Goal: Information Seeking & Learning: Learn about a topic

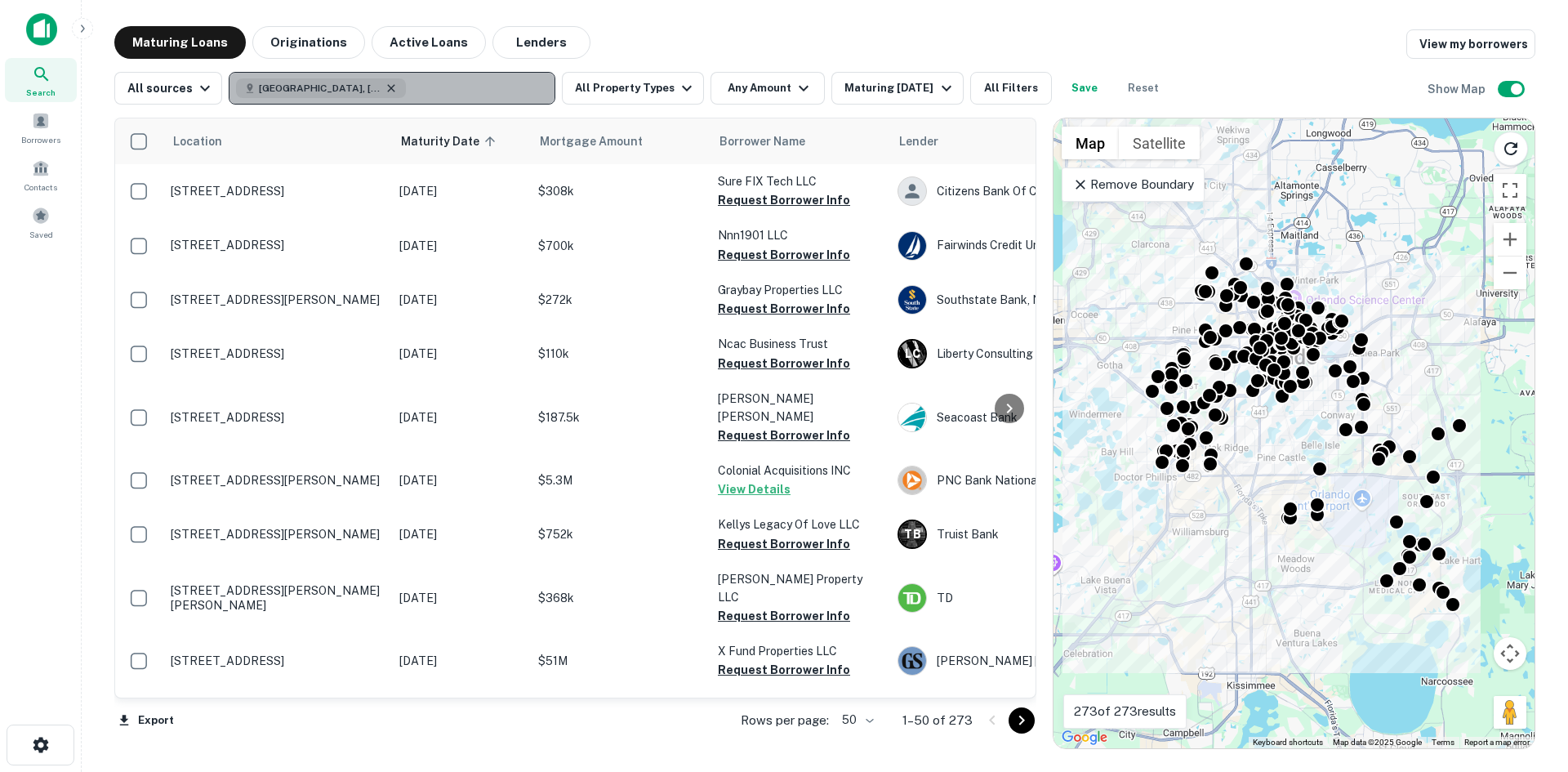
click at [385, 90] on icon "button" at bounding box center [391, 88] width 13 height 13
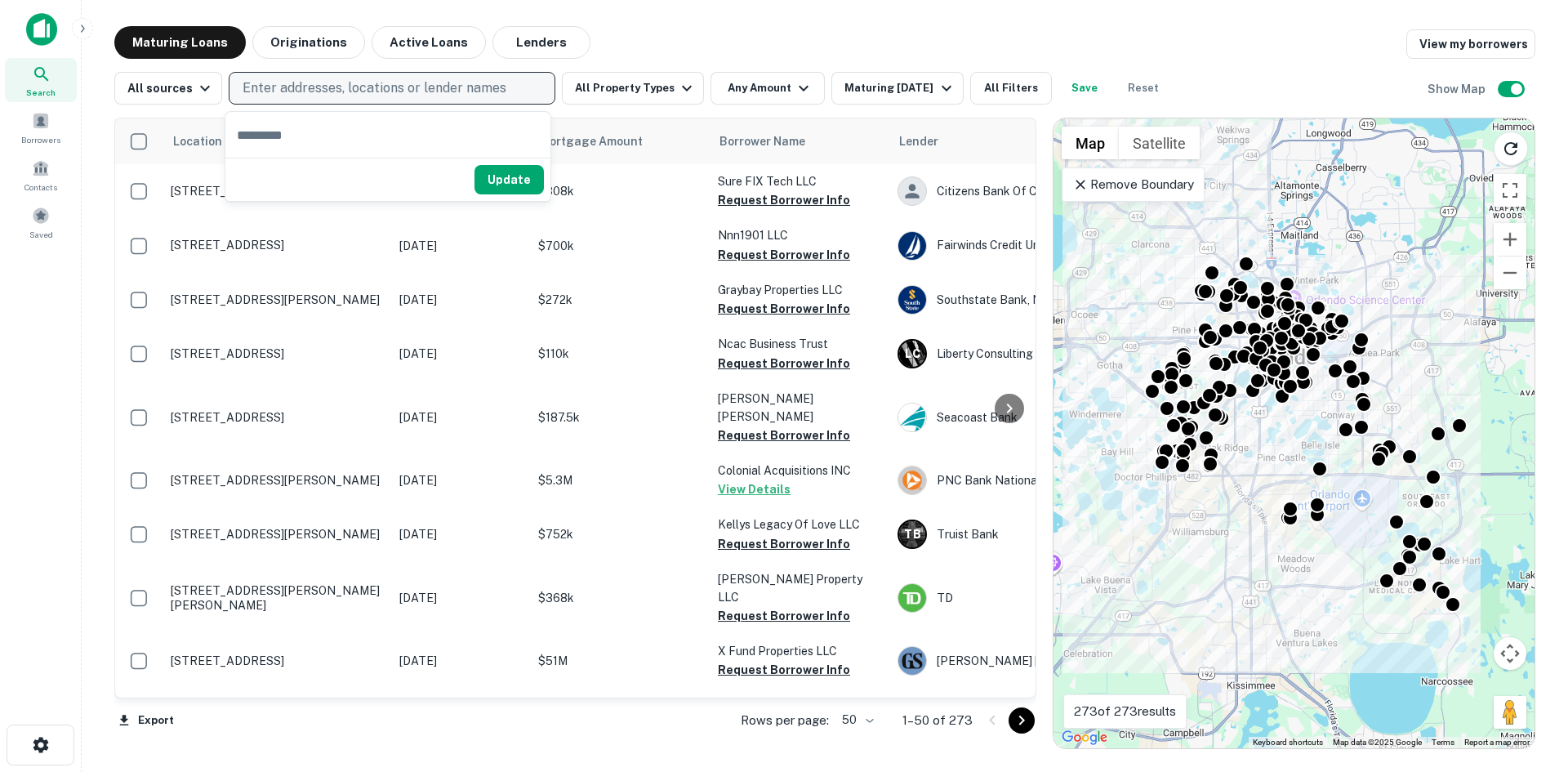
click at [307, 83] on p "Enter addresses, locations or lender names" at bounding box center [374, 88] width 263 height 19
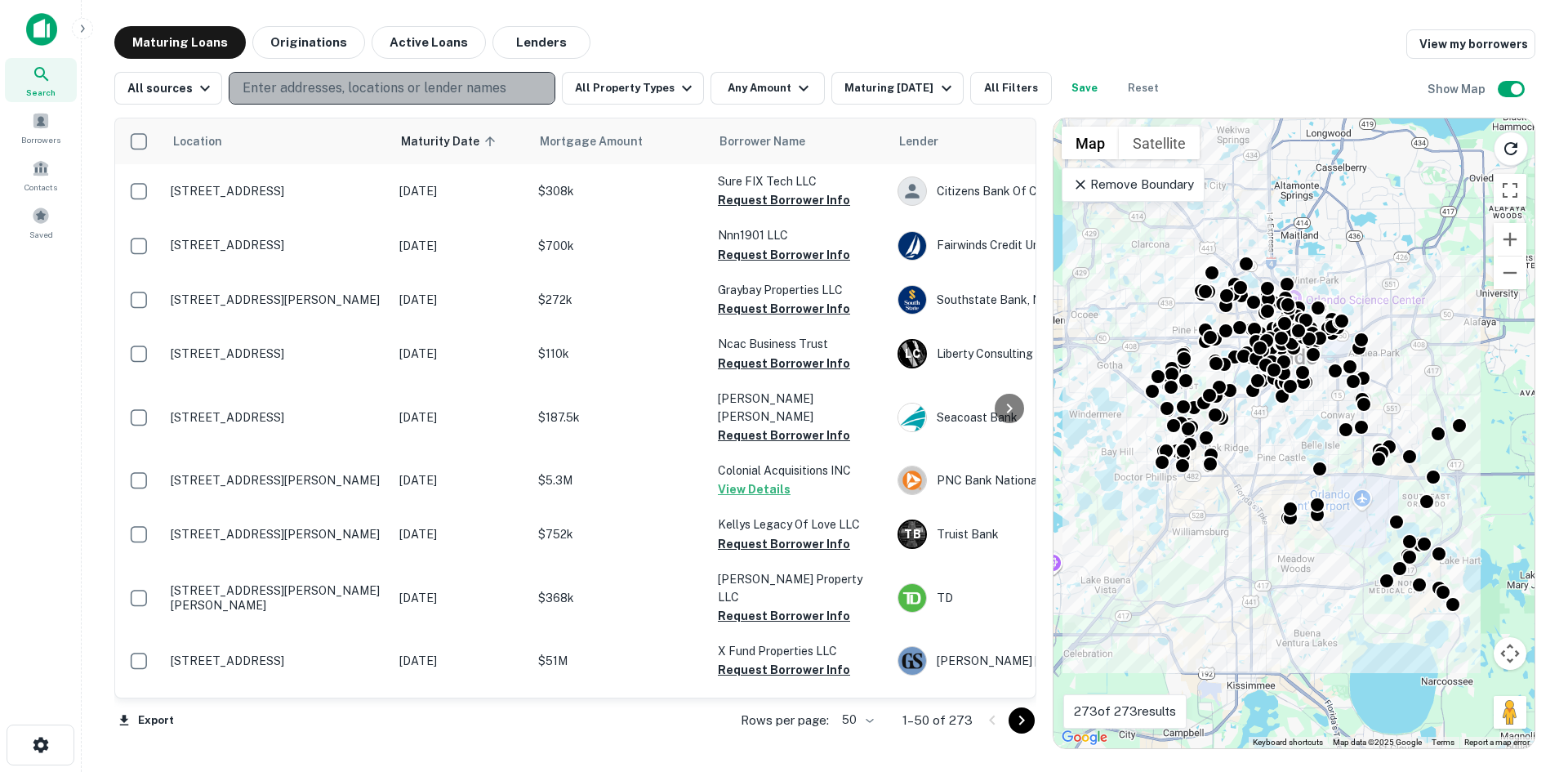
click at [290, 85] on p "Enter addresses, locations or lender names" at bounding box center [374, 88] width 263 height 19
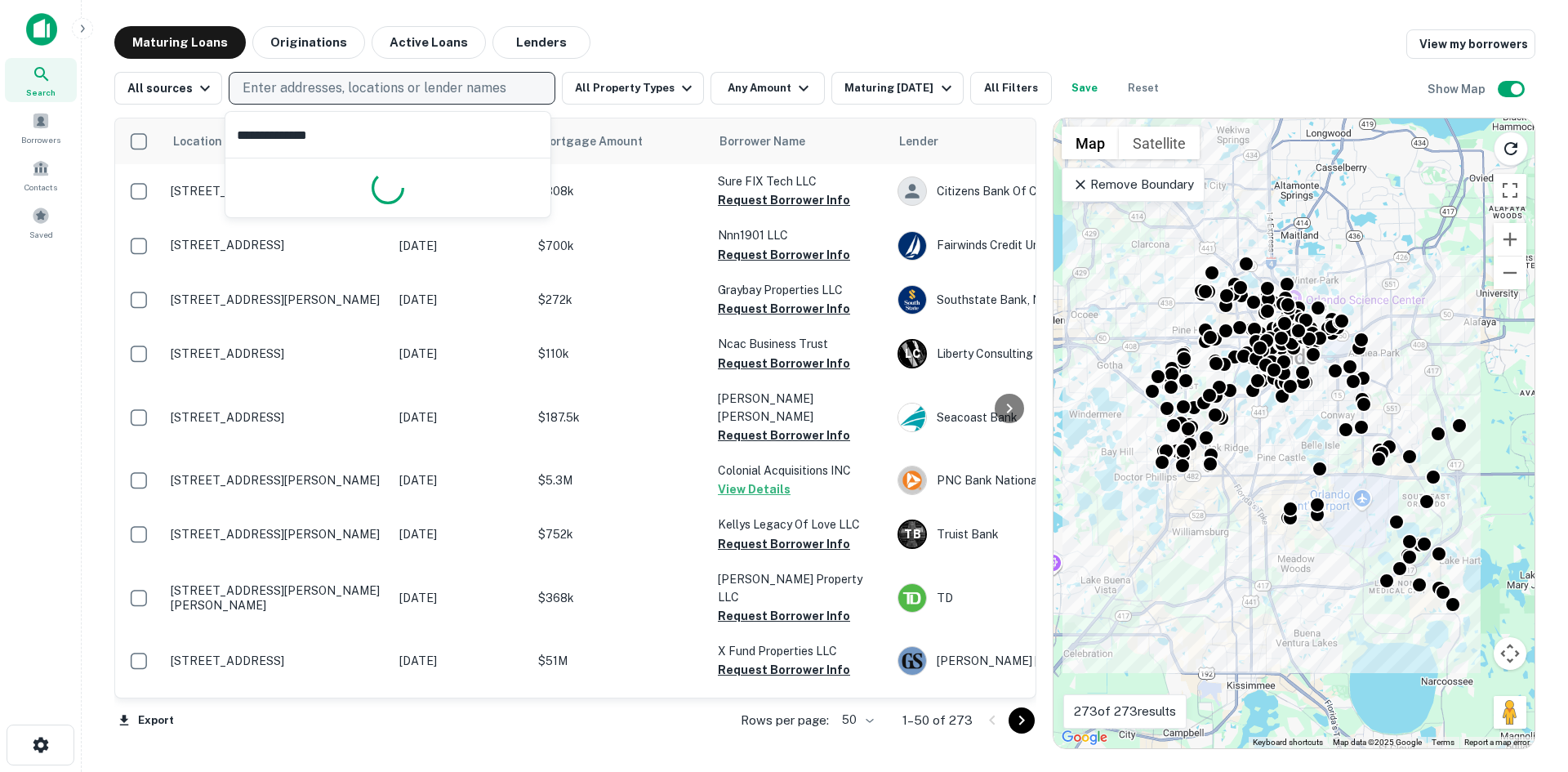
type input "**********"
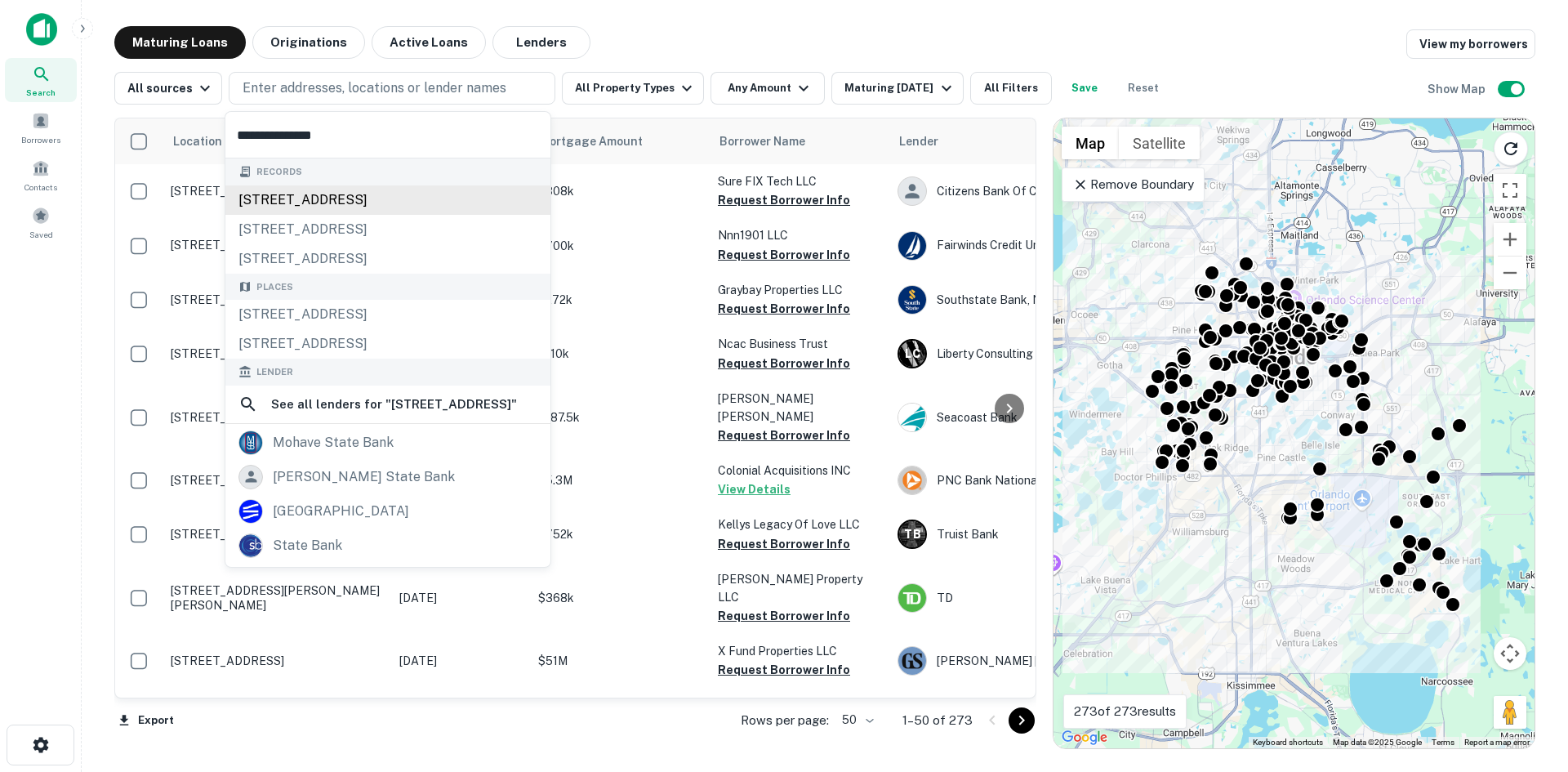
click at [403, 200] on div "[STREET_ADDRESS]" at bounding box center [388, 200] width 325 height 30
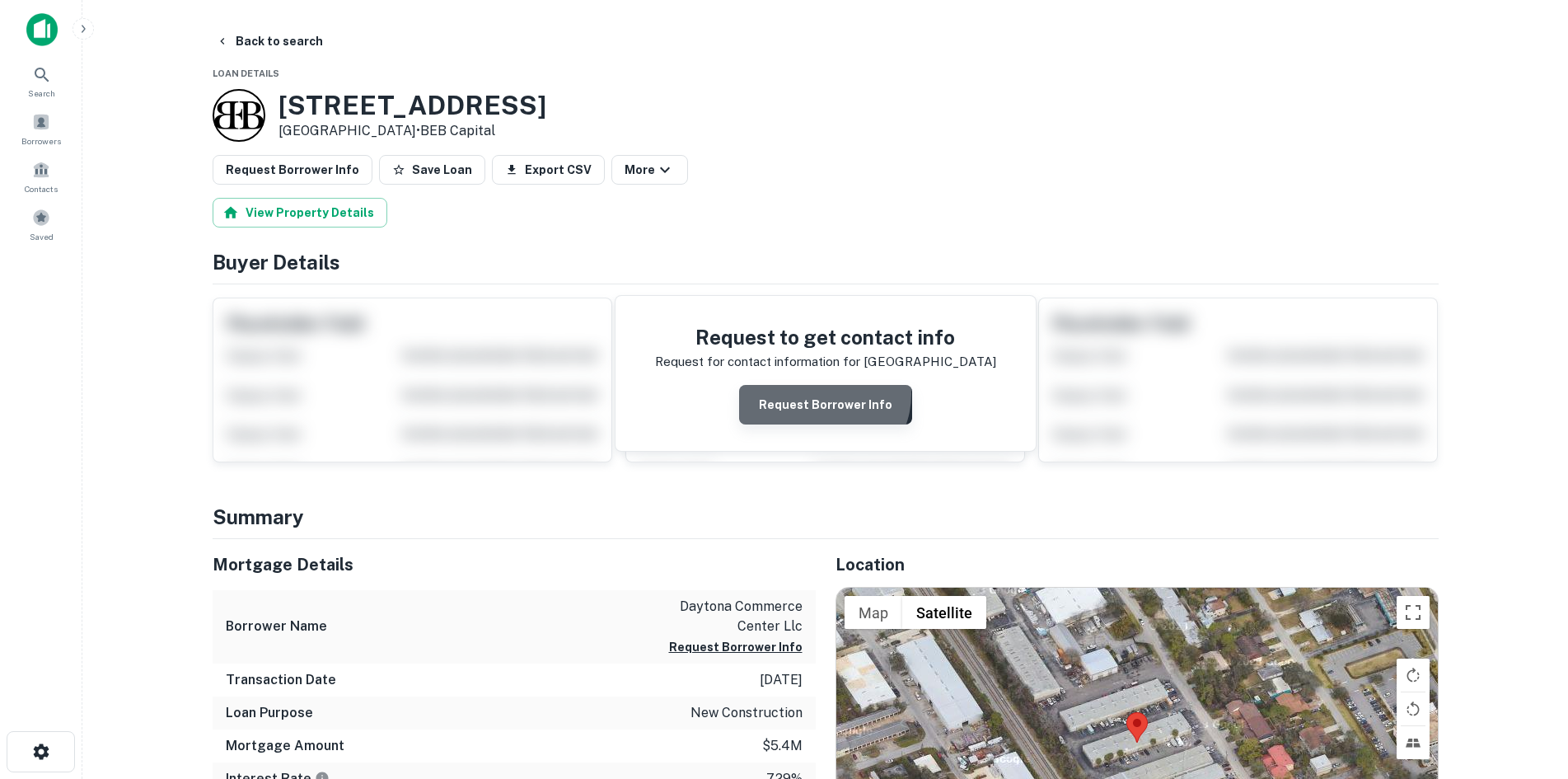
click at [826, 394] on button "Request Borrower Info" at bounding box center [825, 404] width 173 height 39
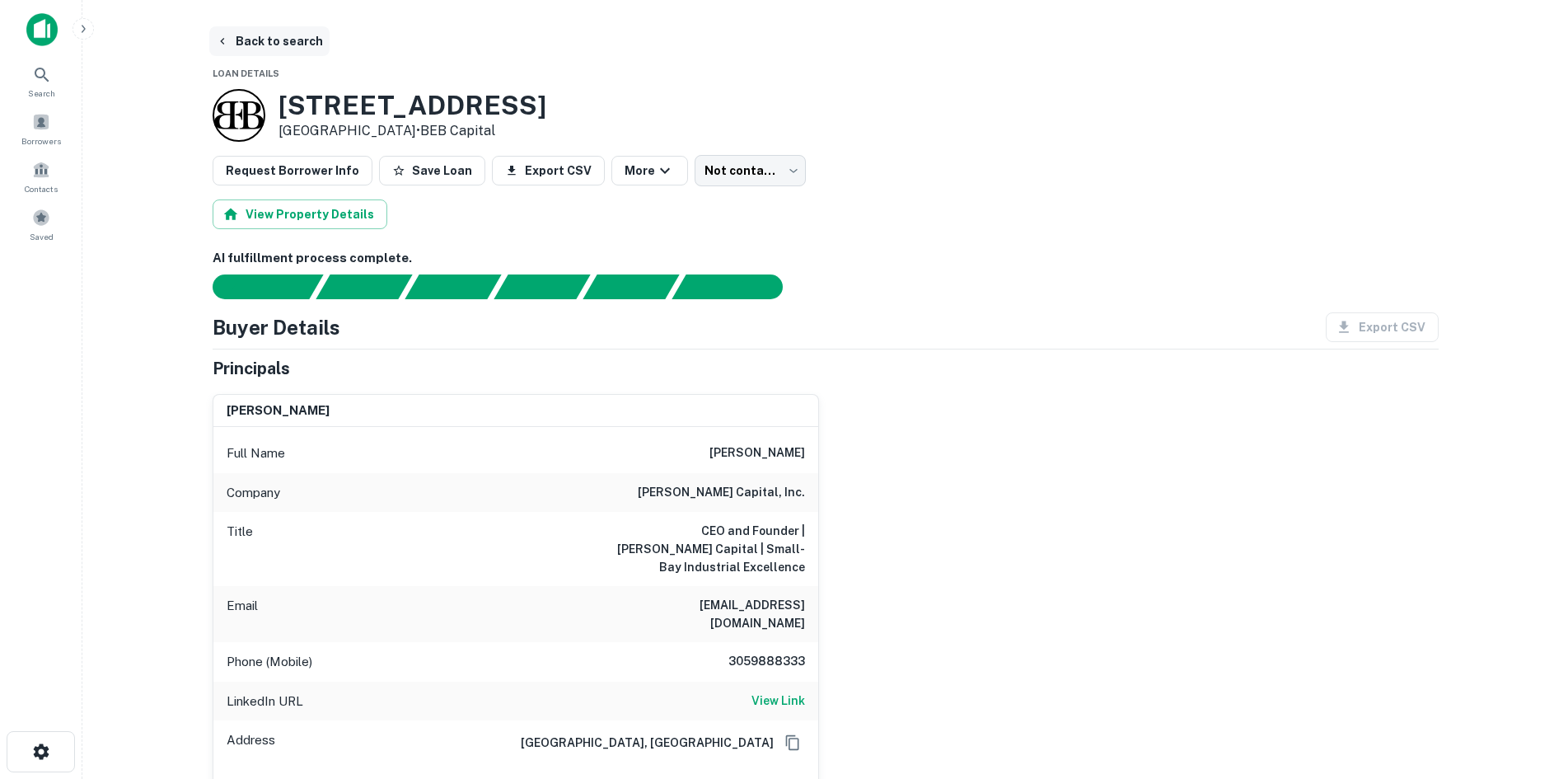
click at [246, 37] on button "Back to search" at bounding box center [269, 41] width 120 height 30
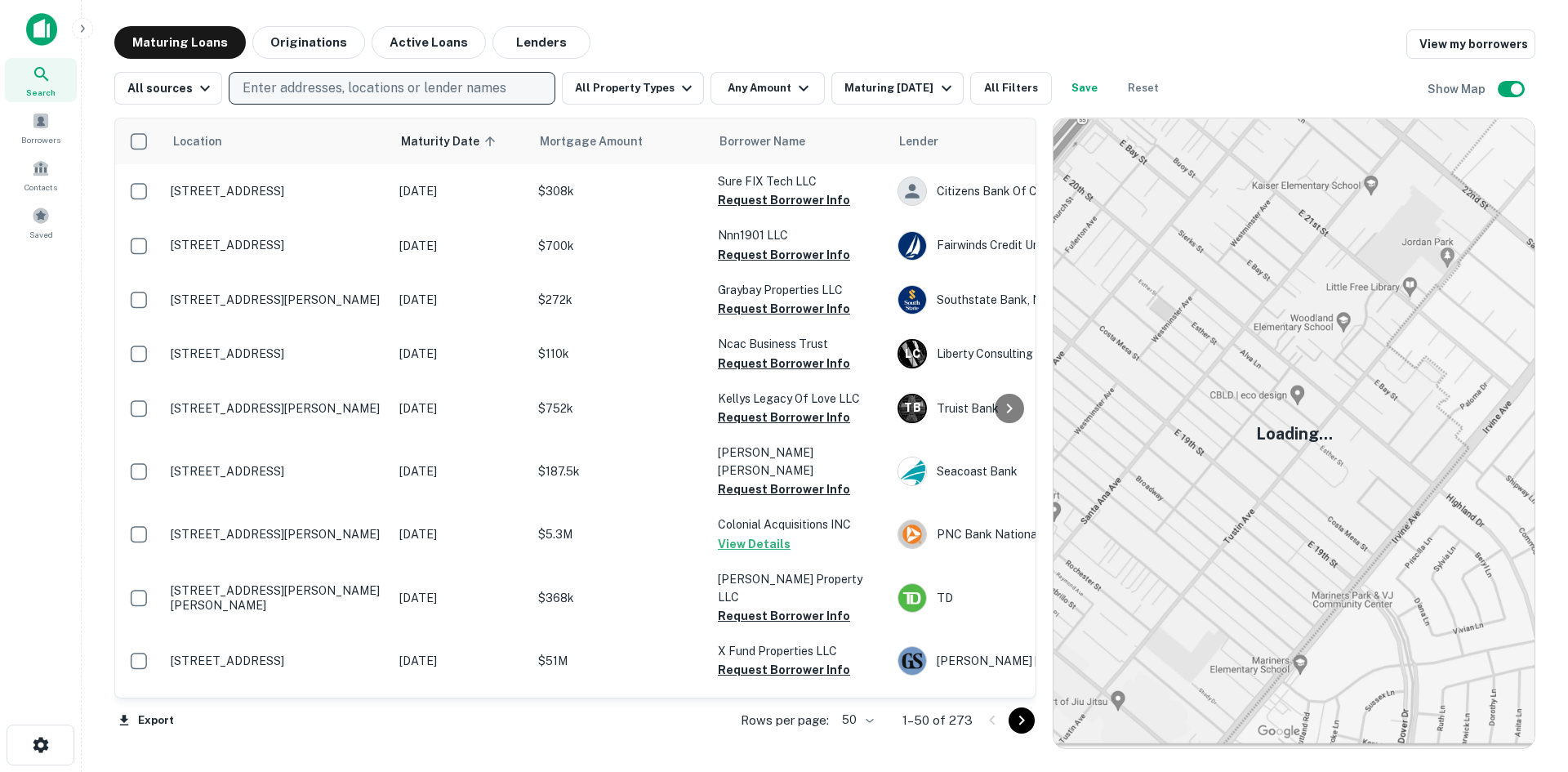
click at [381, 87] on p "Enter addresses, locations or lender names" at bounding box center [374, 88] width 263 height 19
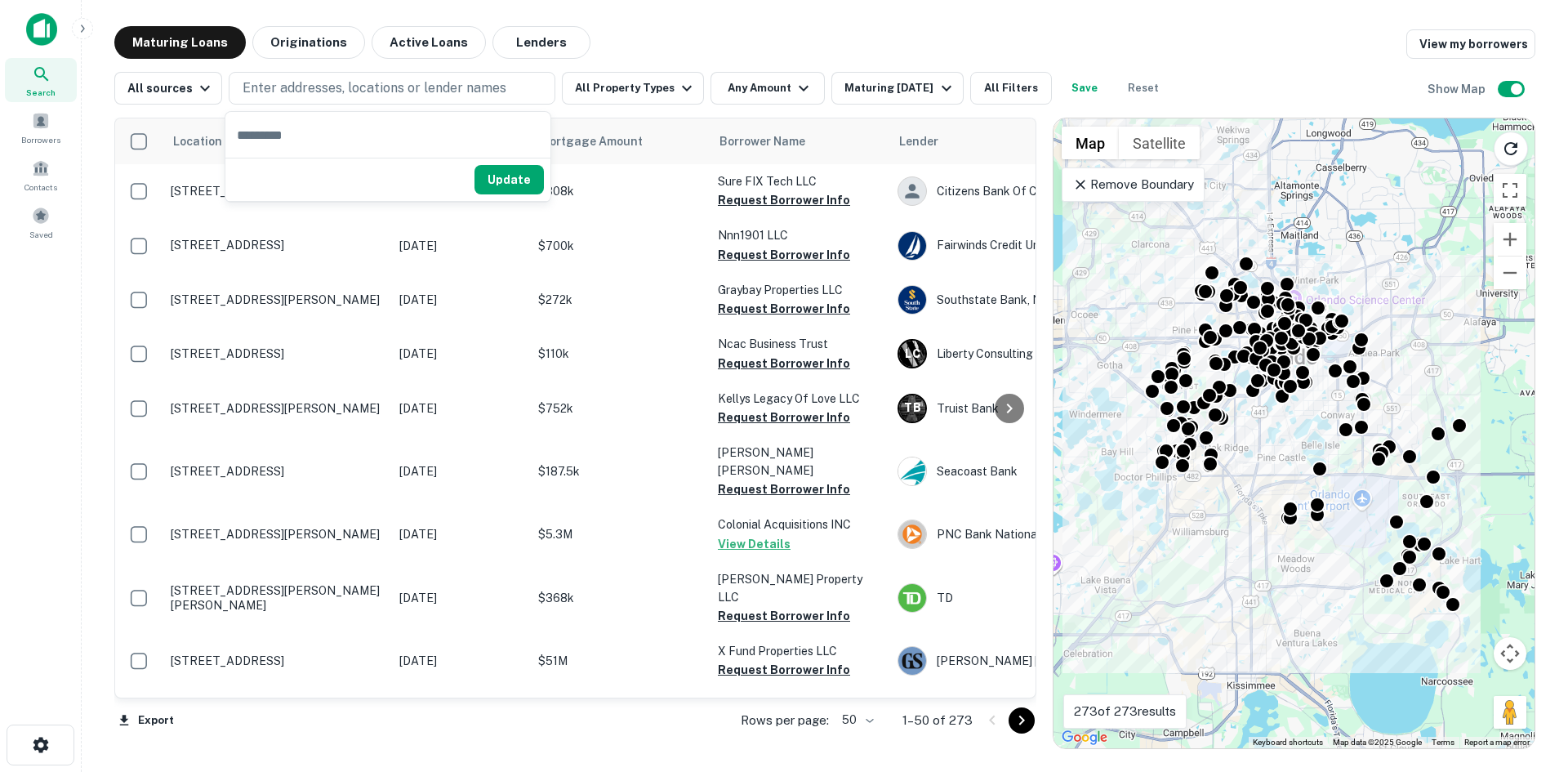
click at [361, 137] on input "text" at bounding box center [388, 134] width 325 height 45
type input "**********"
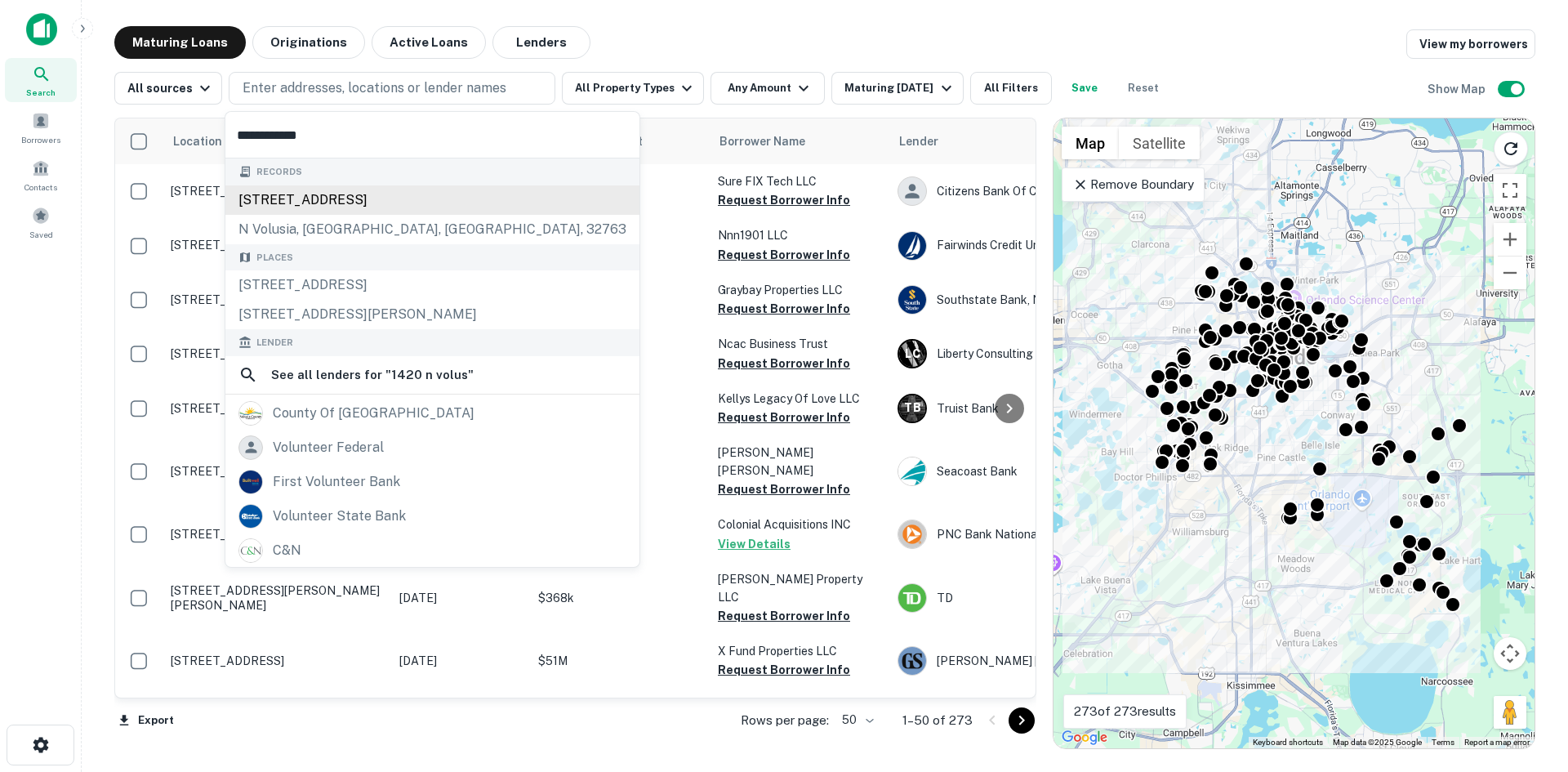
click at [398, 192] on div "[STREET_ADDRESS]" at bounding box center [433, 200] width 414 height 30
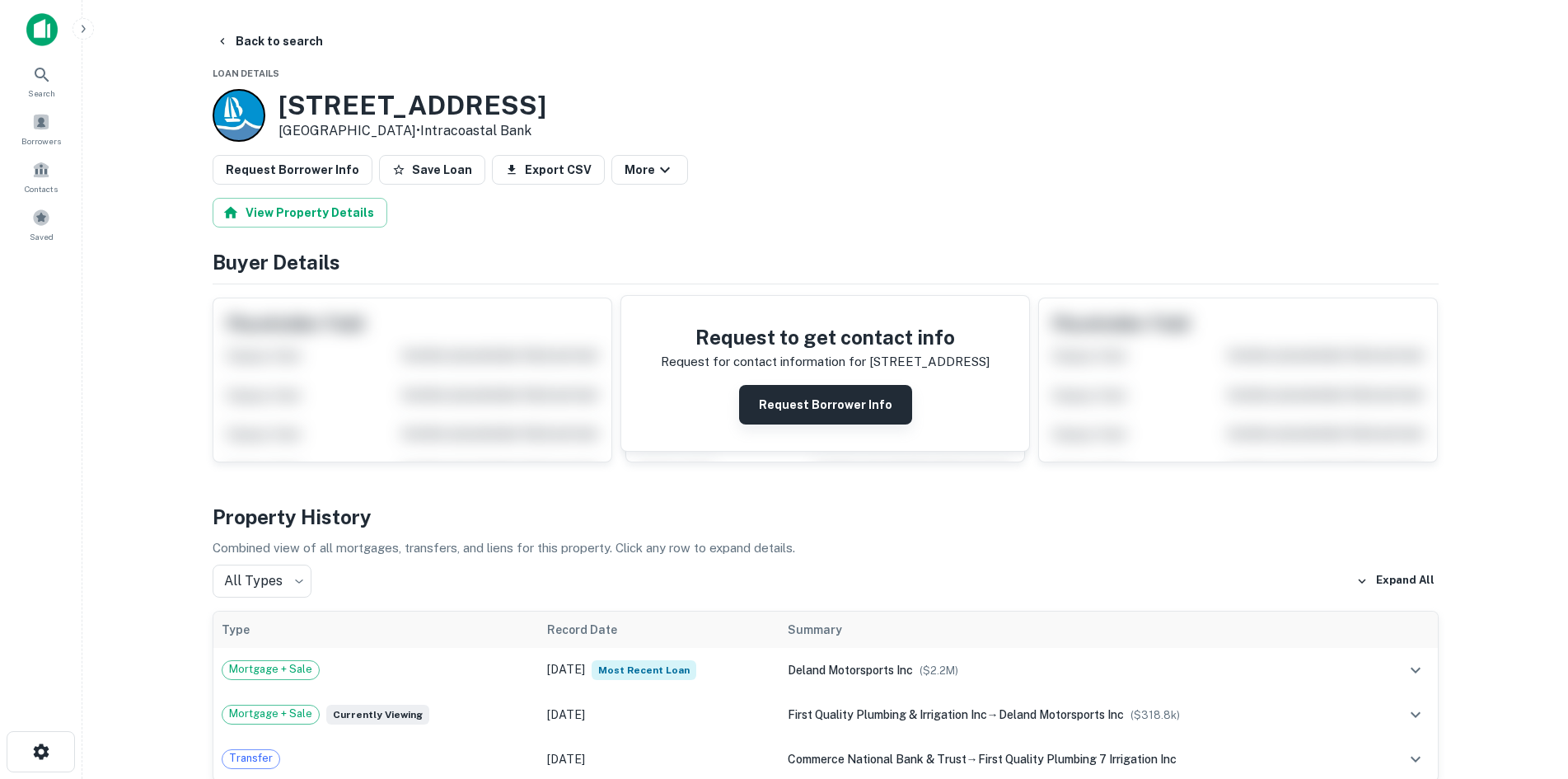
click at [811, 405] on button "Request Borrower Info" at bounding box center [825, 404] width 173 height 39
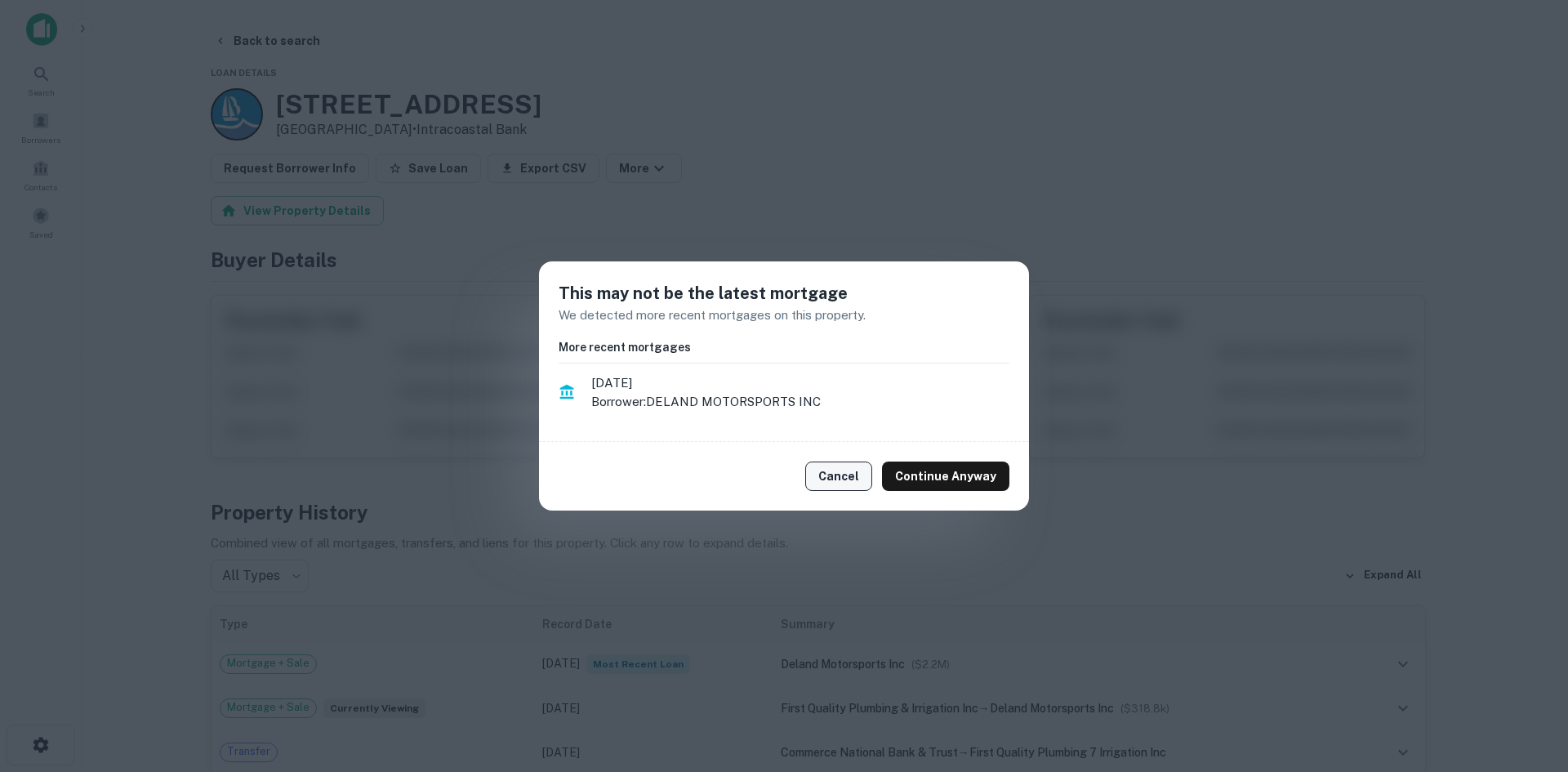
click at [835, 480] on button "Cancel" at bounding box center [839, 476] width 67 height 30
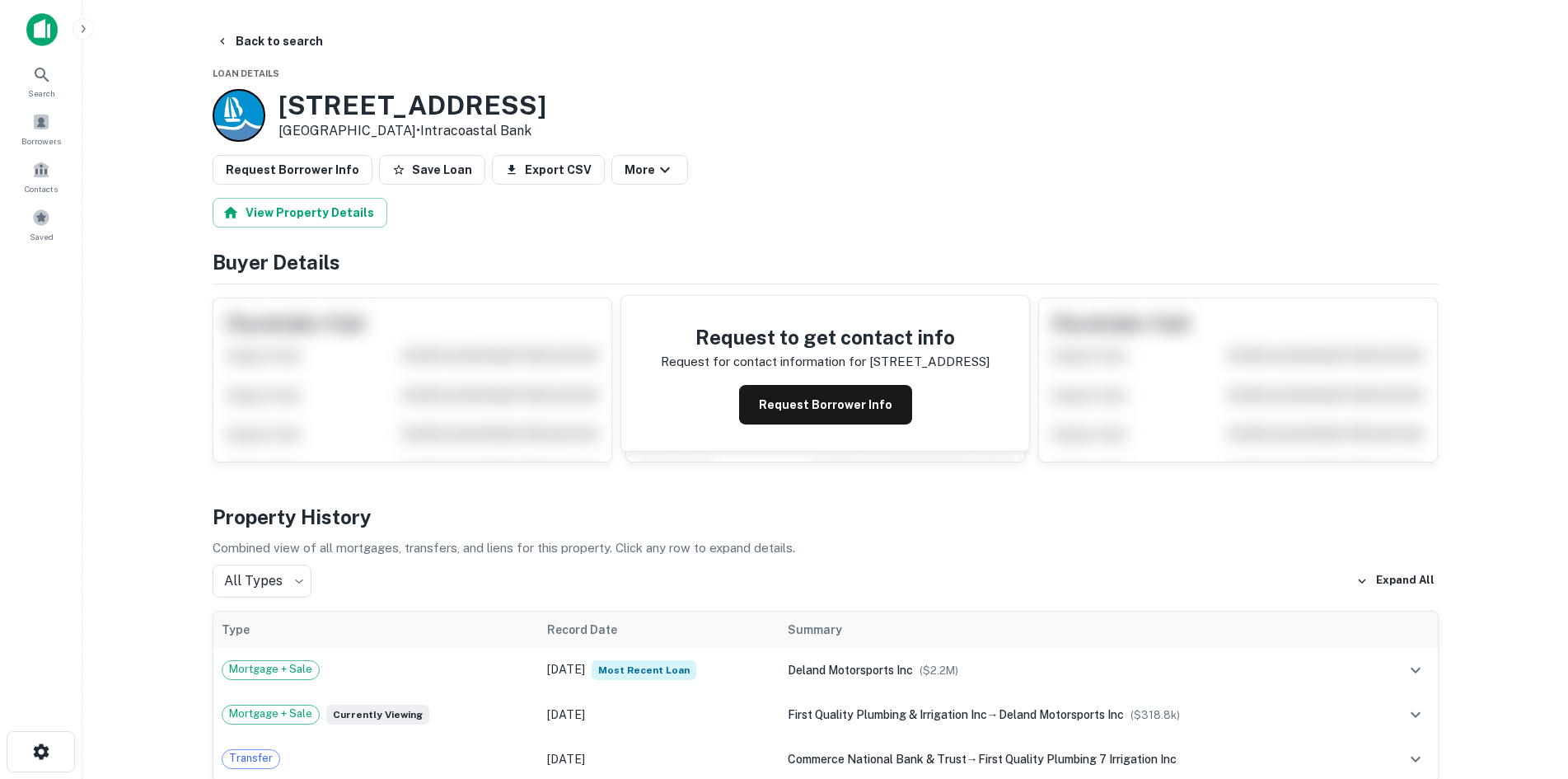
scroll to position [494, 0]
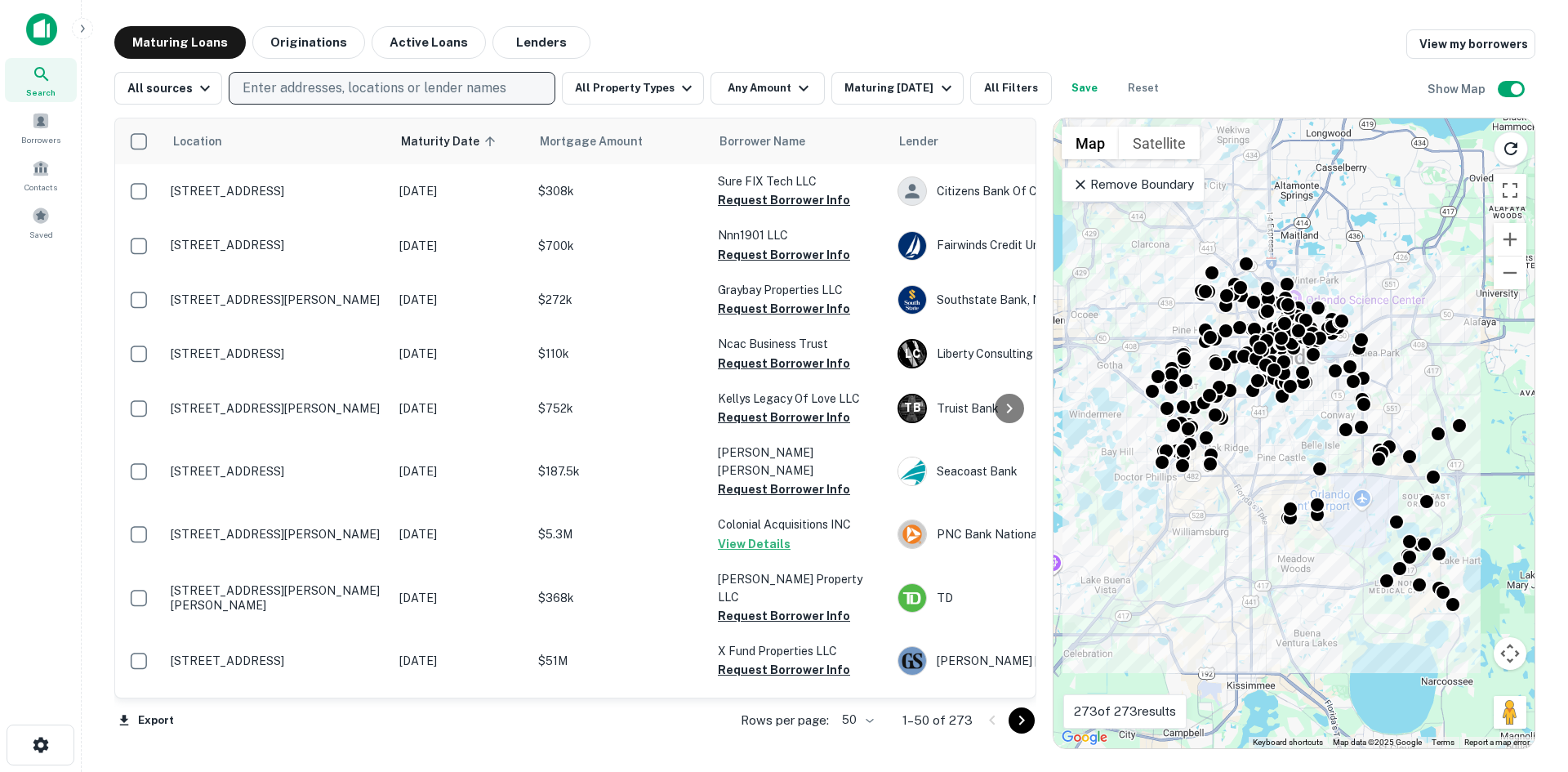
click at [325, 80] on p "Enter addresses, locations or lender names" at bounding box center [374, 88] width 263 height 19
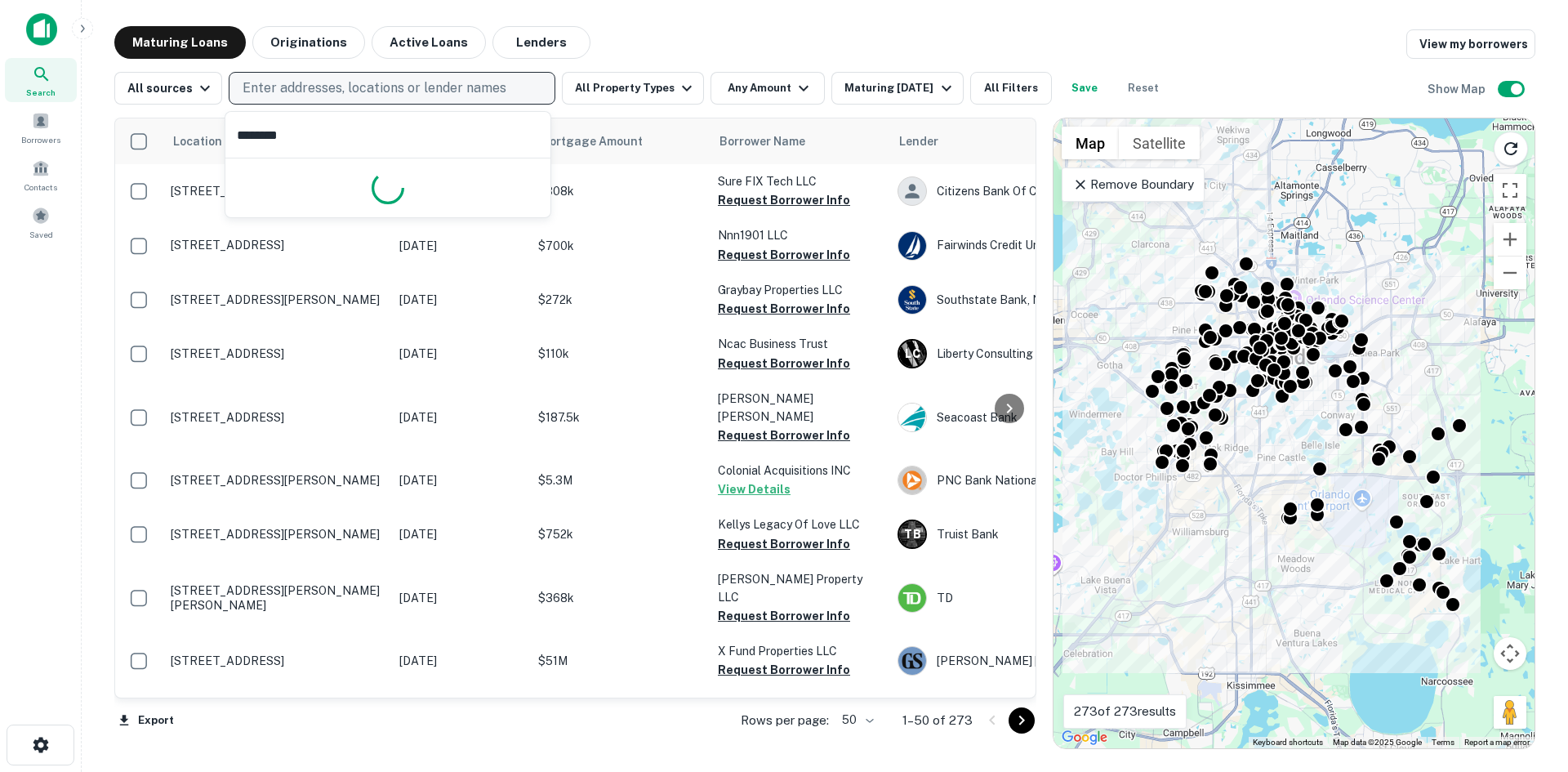
type input "*********"
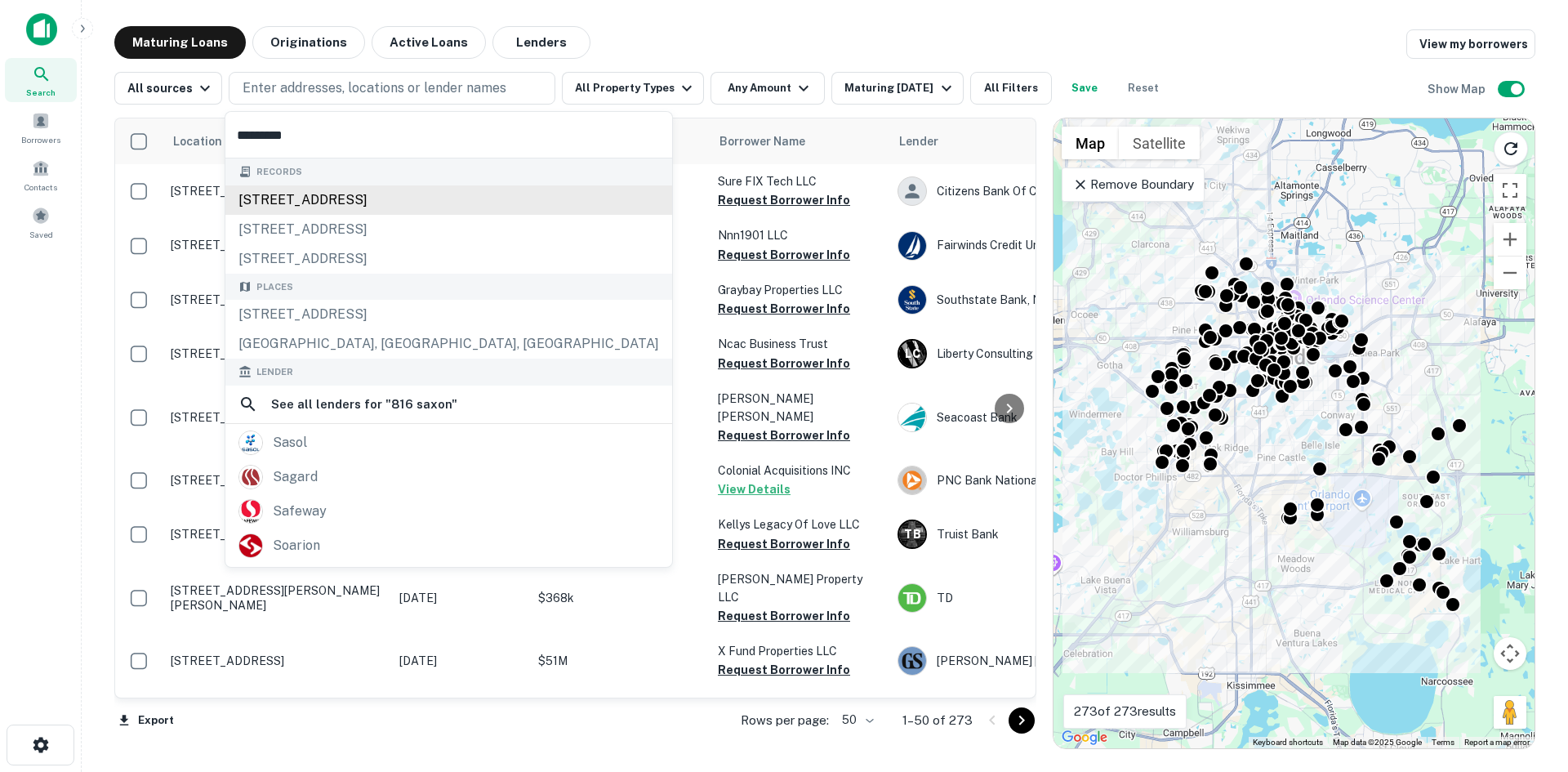
click at [368, 202] on div "[STREET_ADDRESS]" at bounding box center [448, 200] width 447 height 30
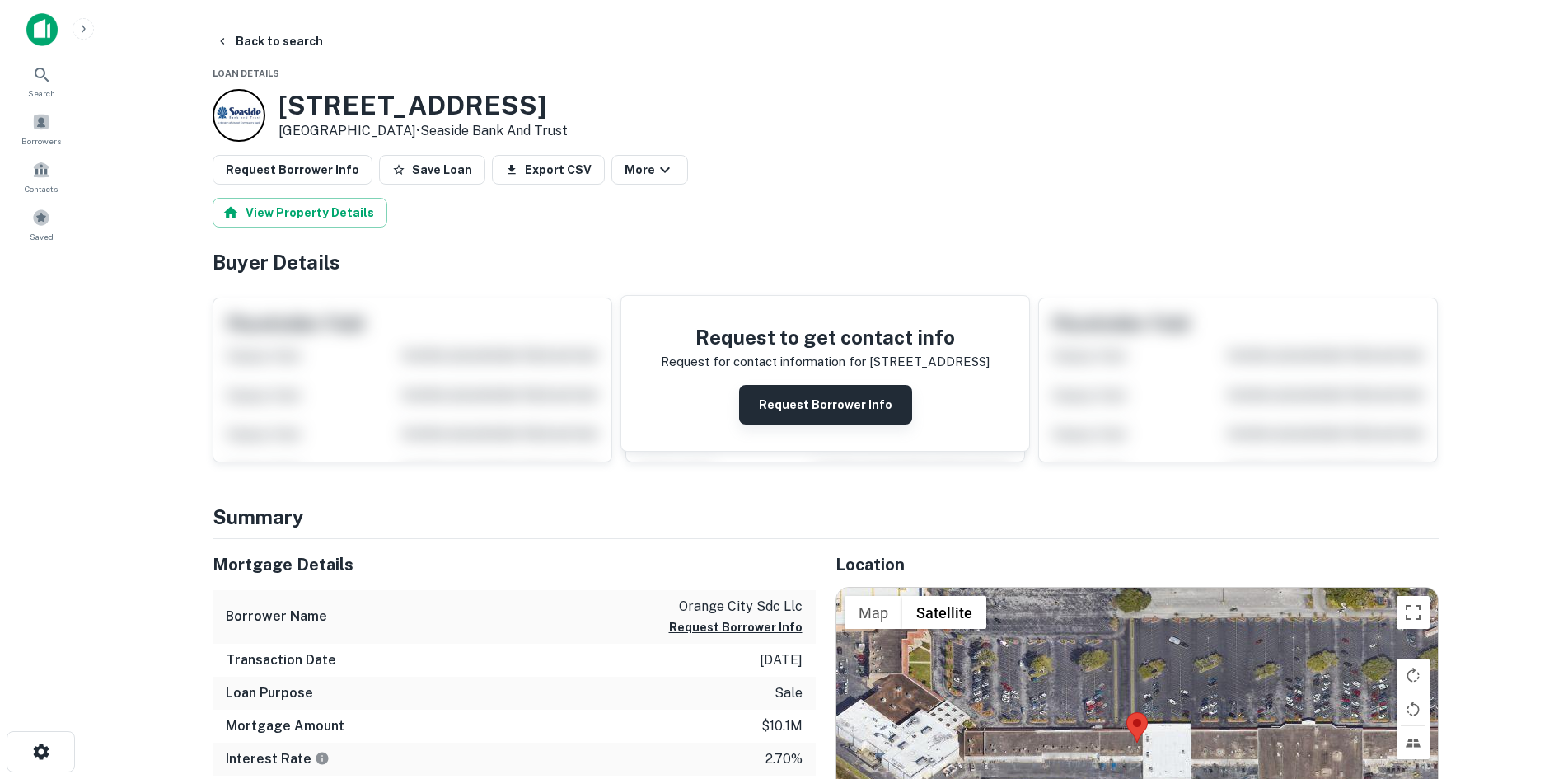
click at [761, 397] on button "Request Borrower Info" at bounding box center [825, 404] width 173 height 39
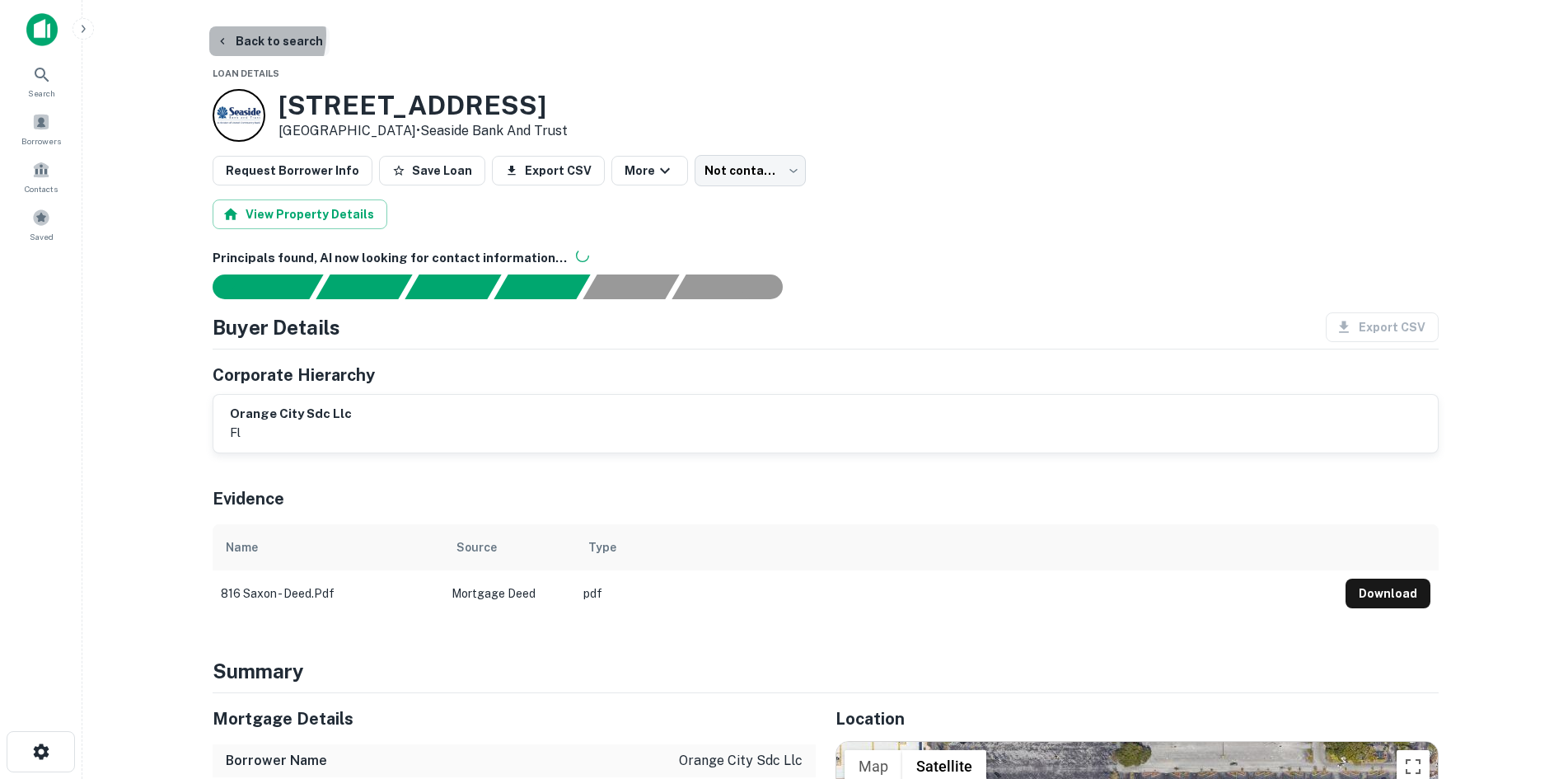
click at [236, 35] on button "Back to search" at bounding box center [269, 41] width 120 height 30
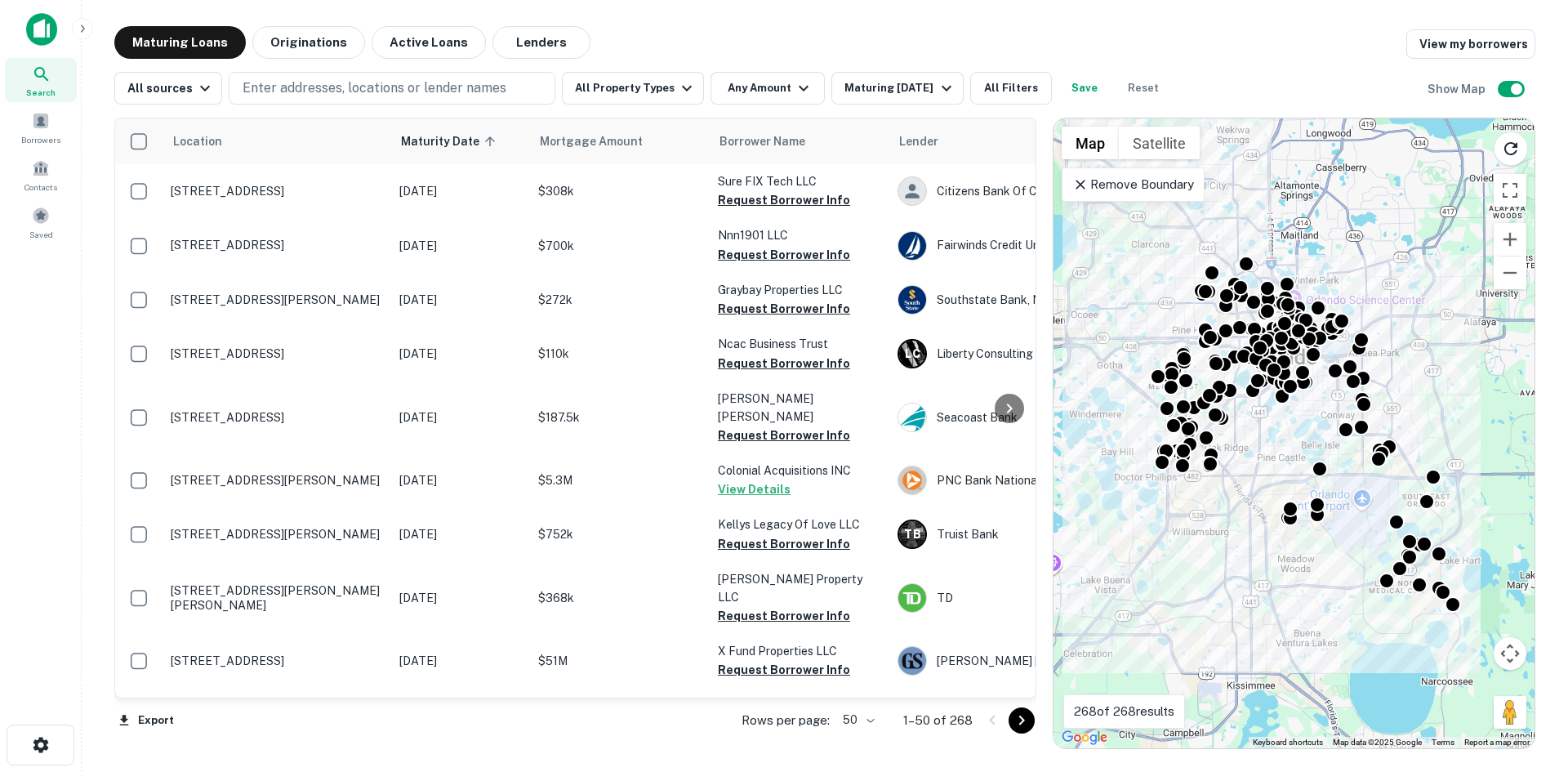
click at [1066, 45] on div "Maturing Loans Originations Active Loans Lenders View my borrowers" at bounding box center [825, 42] width 1421 height 32
click at [1067, 39] on div "Maturing Loans Originations Active Loans Lenders View my borrowers" at bounding box center [825, 42] width 1421 height 32
click at [970, 23] on main "Maturing Loans Originations Active Loans Lenders View my borrowers All sources …" at bounding box center [824, 386] width 1486 height 772
click at [971, 13] on main "Maturing Loans Originations Active Loans Lenders View my borrowers All sources …" at bounding box center [824, 386] width 1486 height 772
click at [376, 89] on p "Enter addresses, locations or lender names" at bounding box center [374, 88] width 263 height 19
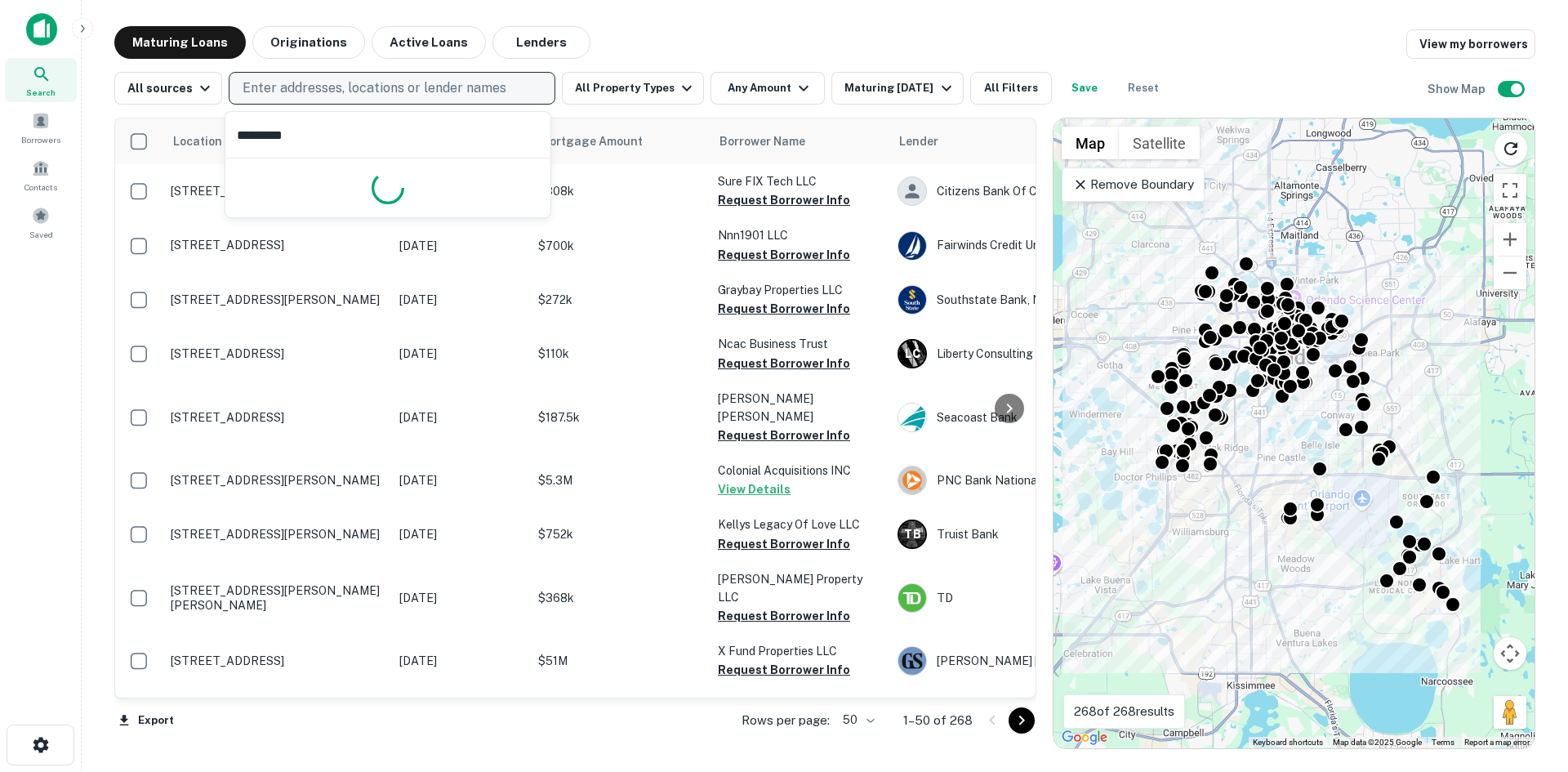
type input "**********"
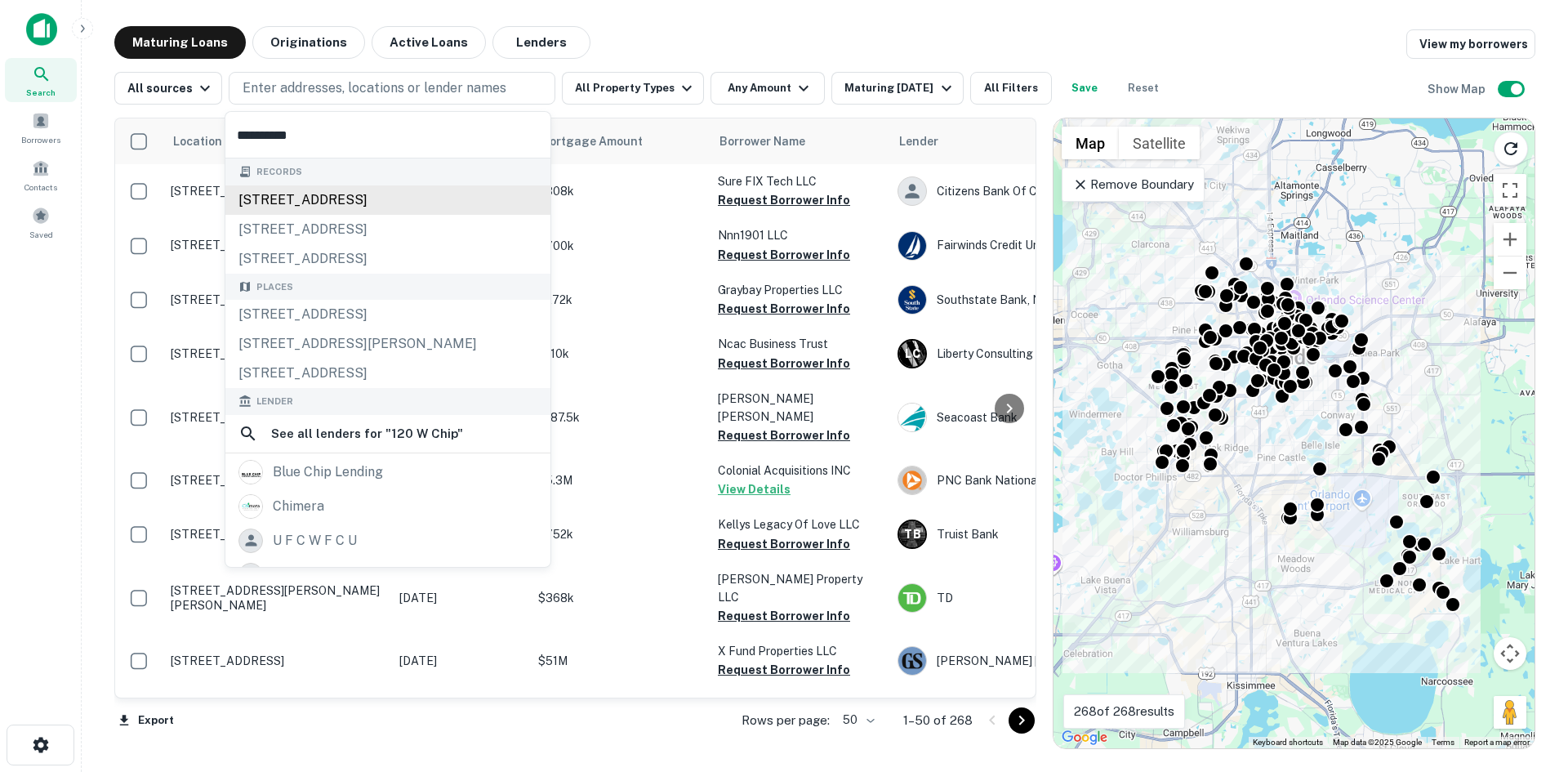
click at [381, 196] on div "[STREET_ADDRESS]" at bounding box center [388, 200] width 325 height 30
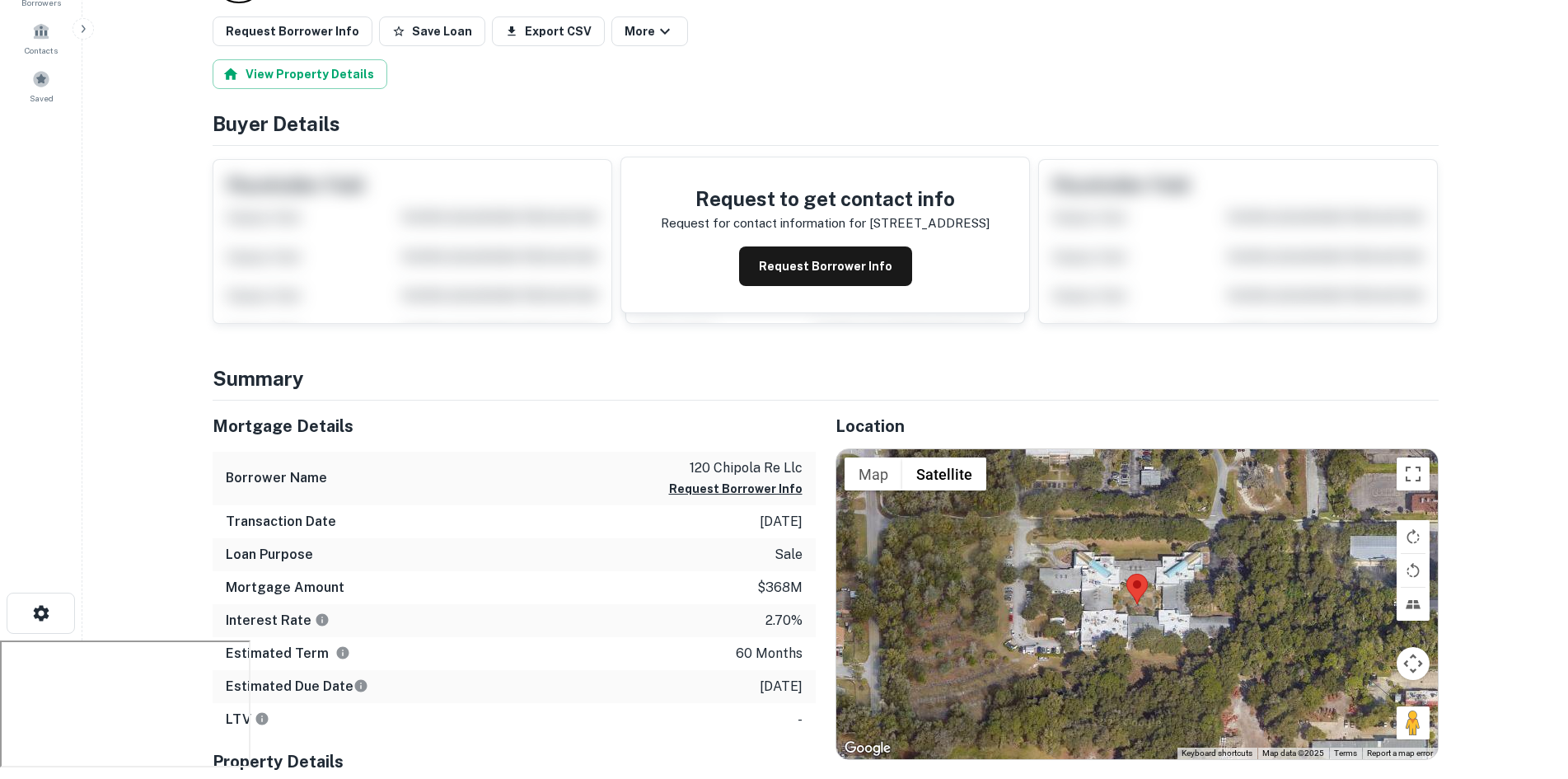
scroll to position [165, 0]
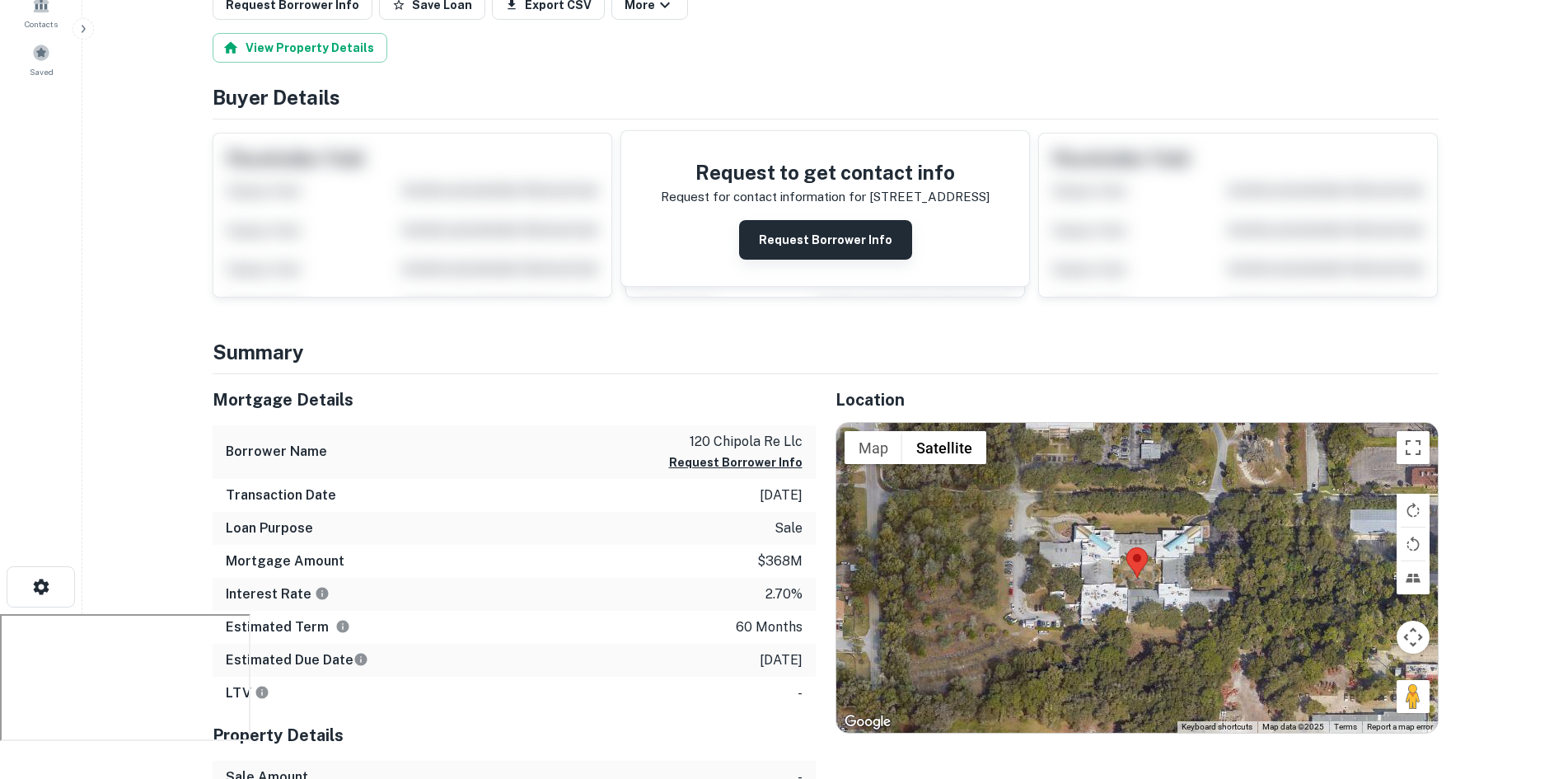
click at [818, 242] on button "Request Borrower Info" at bounding box center [825, 240] width 173 height 39
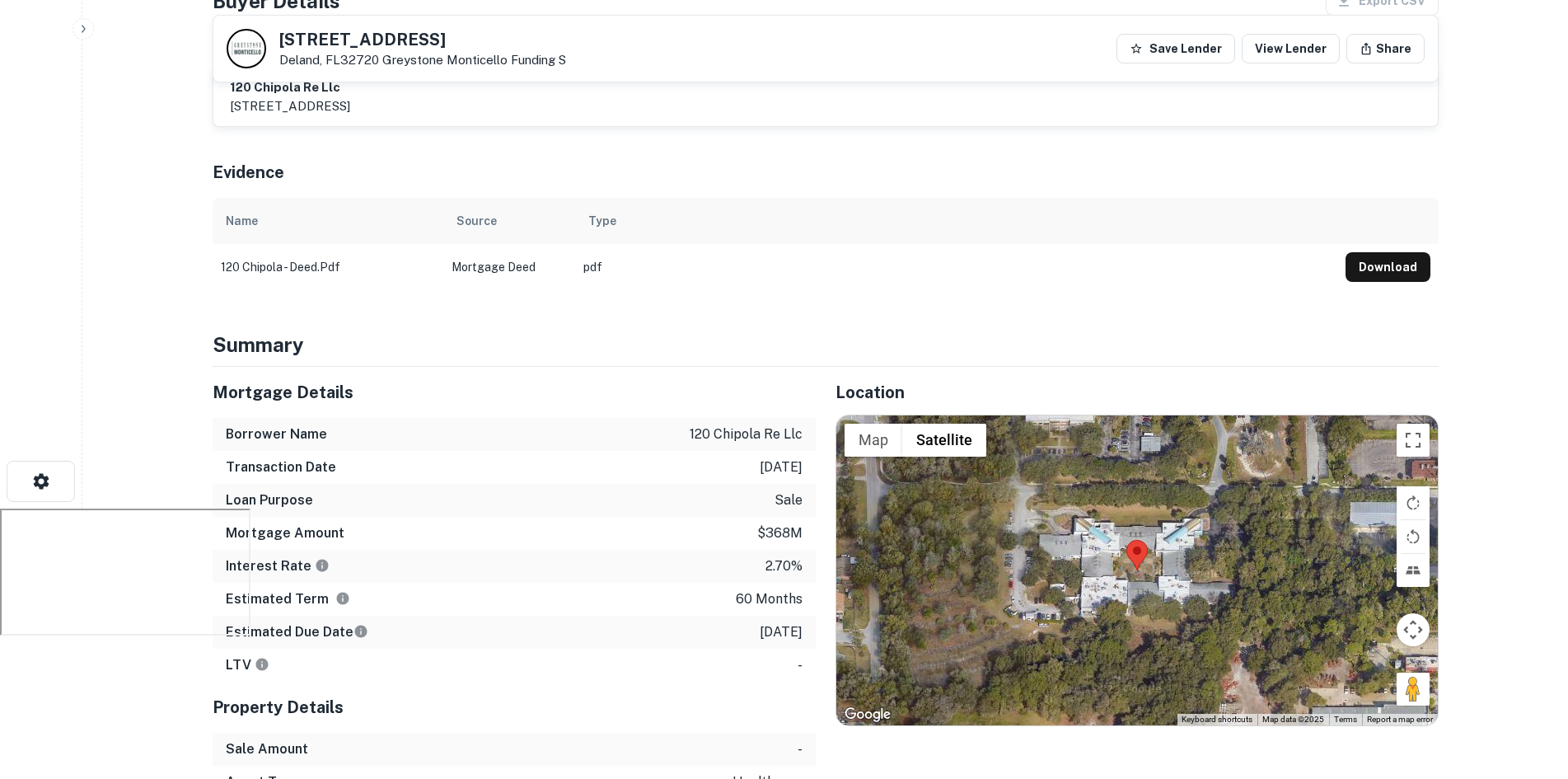
scroll to position [0, 0]
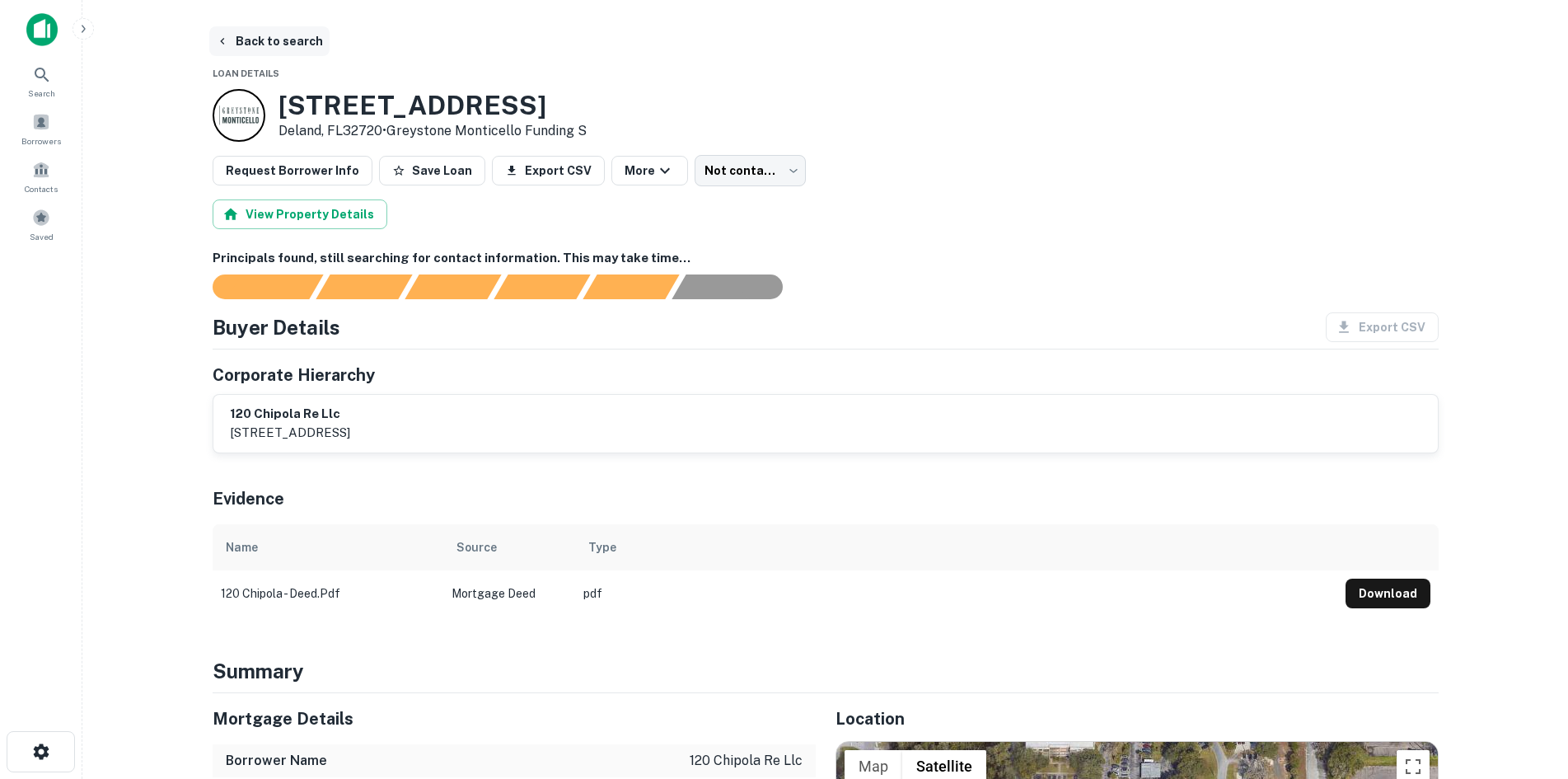
click at [252, 35] on button "Back to search" at bounding box center [269, 41] width 120 height 30
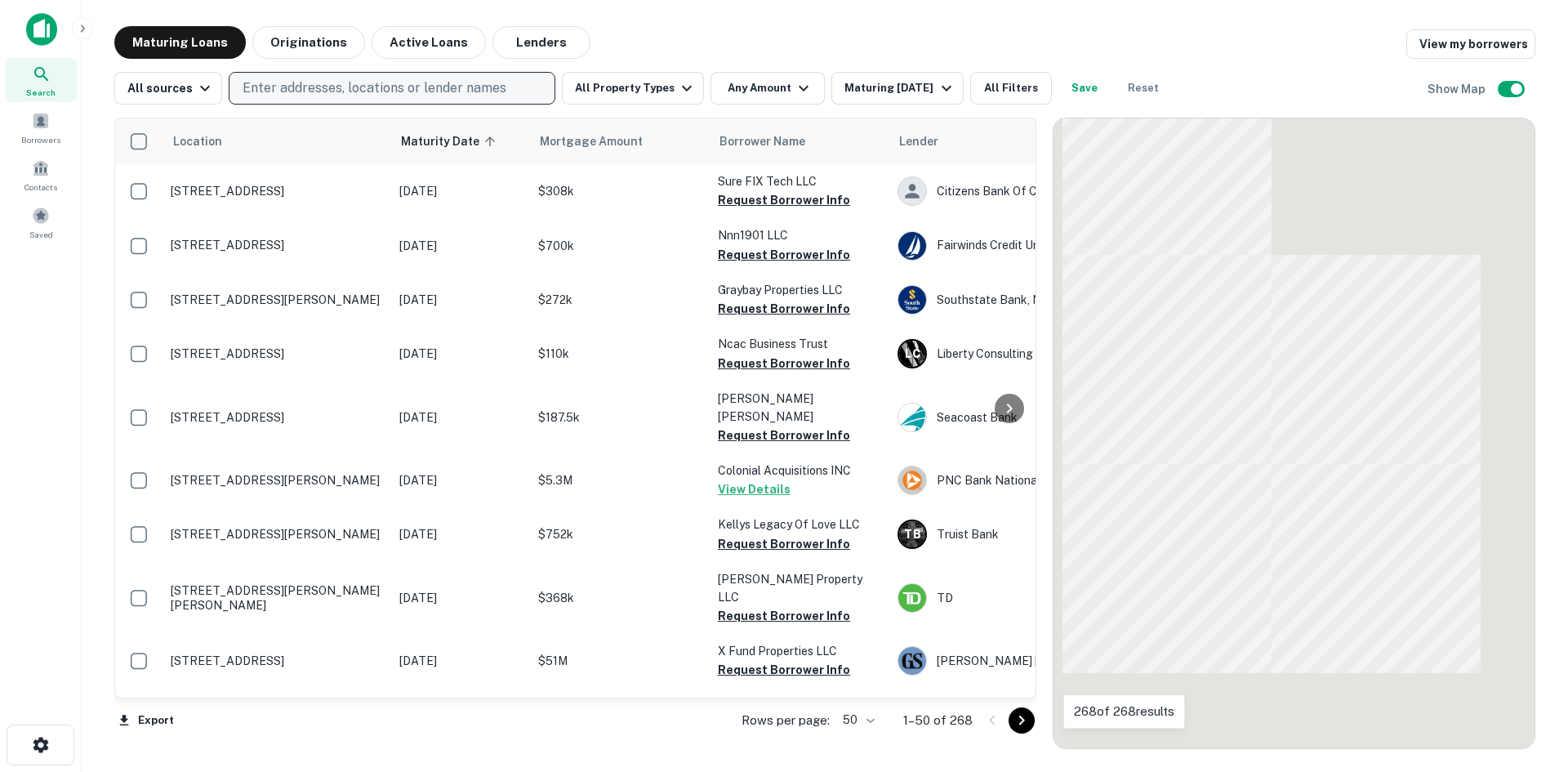
click at [389, 88] on p "Enter addresses, locations or lender names" at bounding box center [374, 88] width 263 height 19
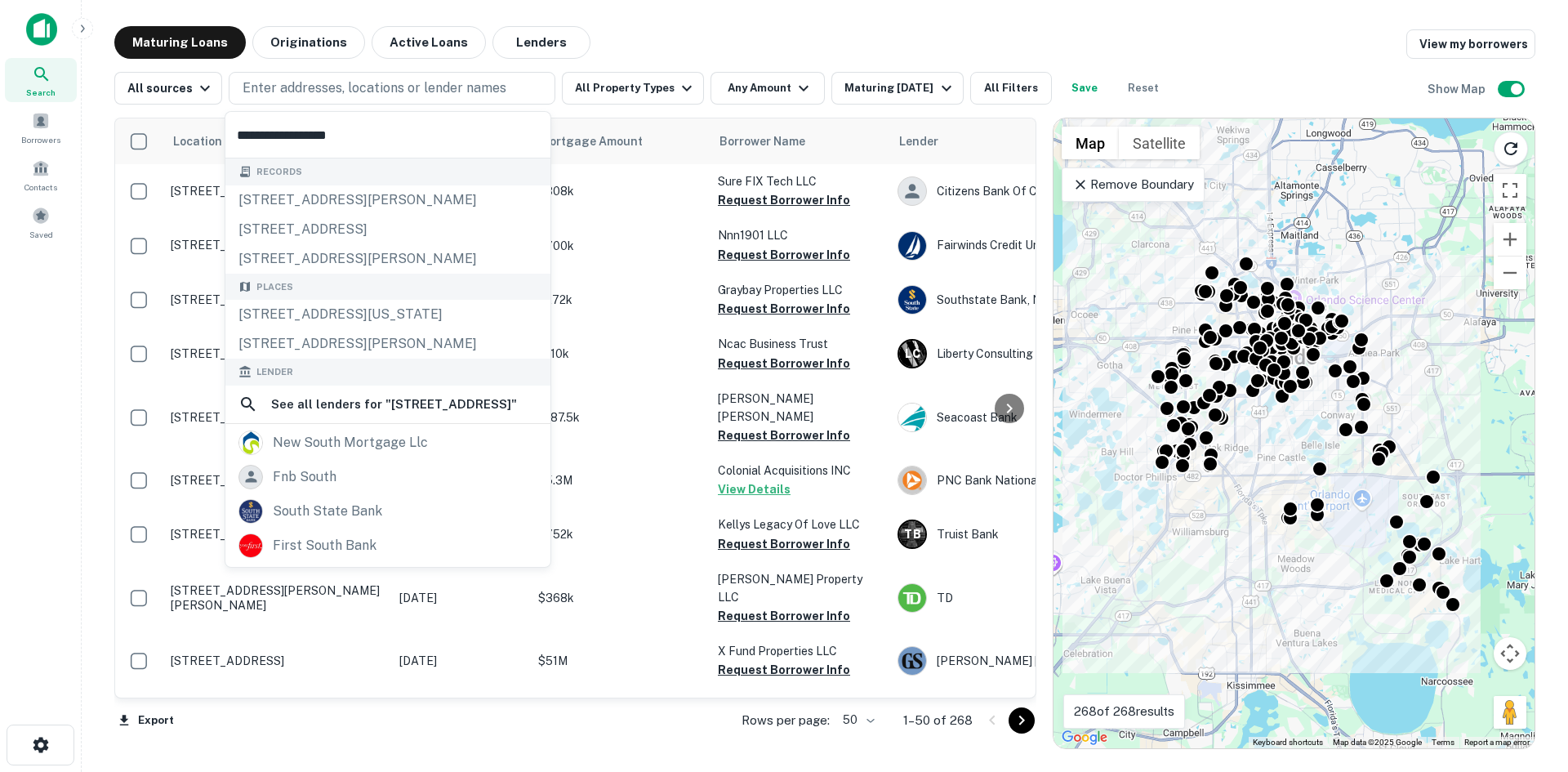
type input "**********"
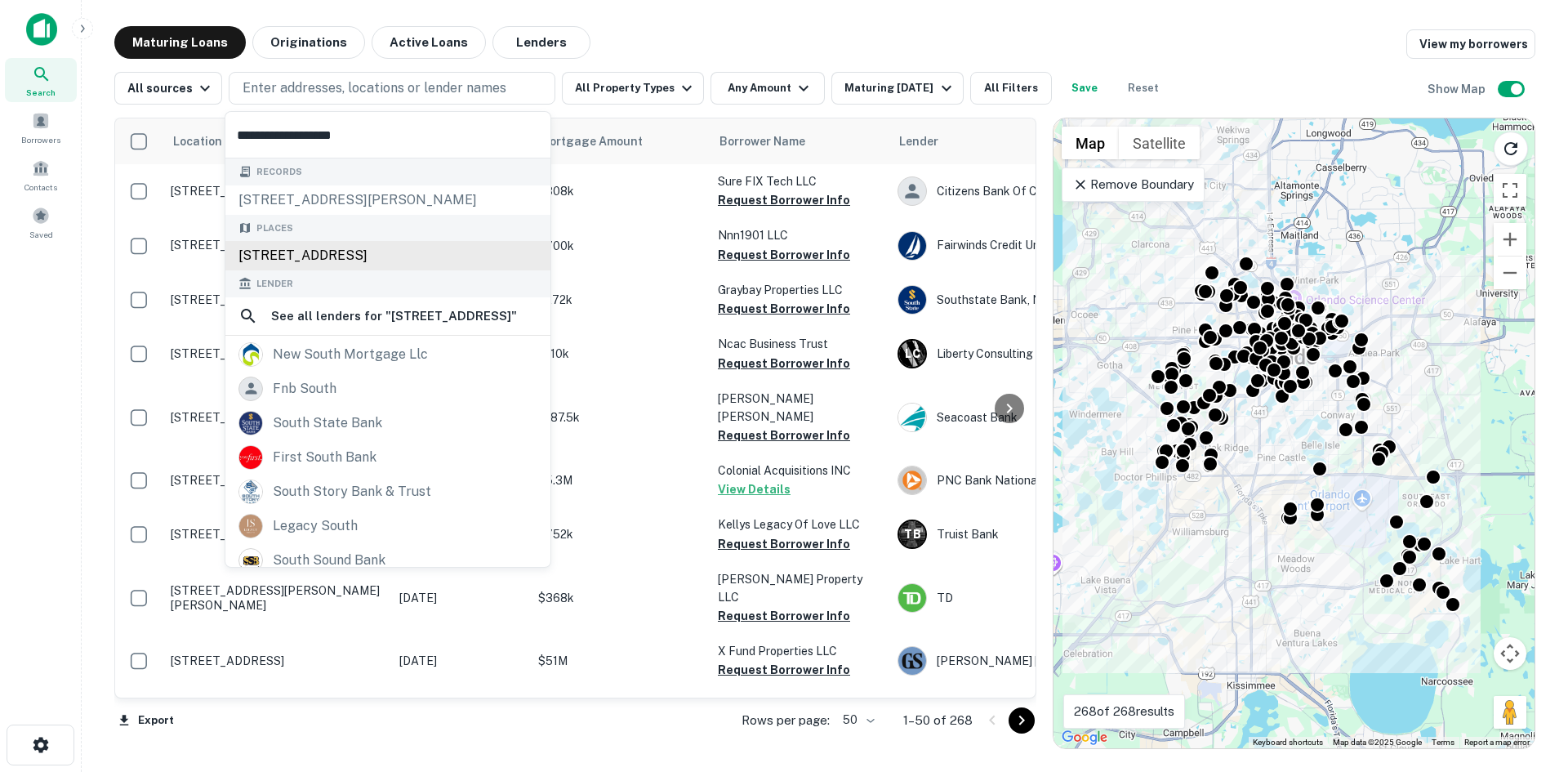
click at [374, 258] on div "[STREET_ADDRESS]" at bounding box center [388, 256] width 325 height 30
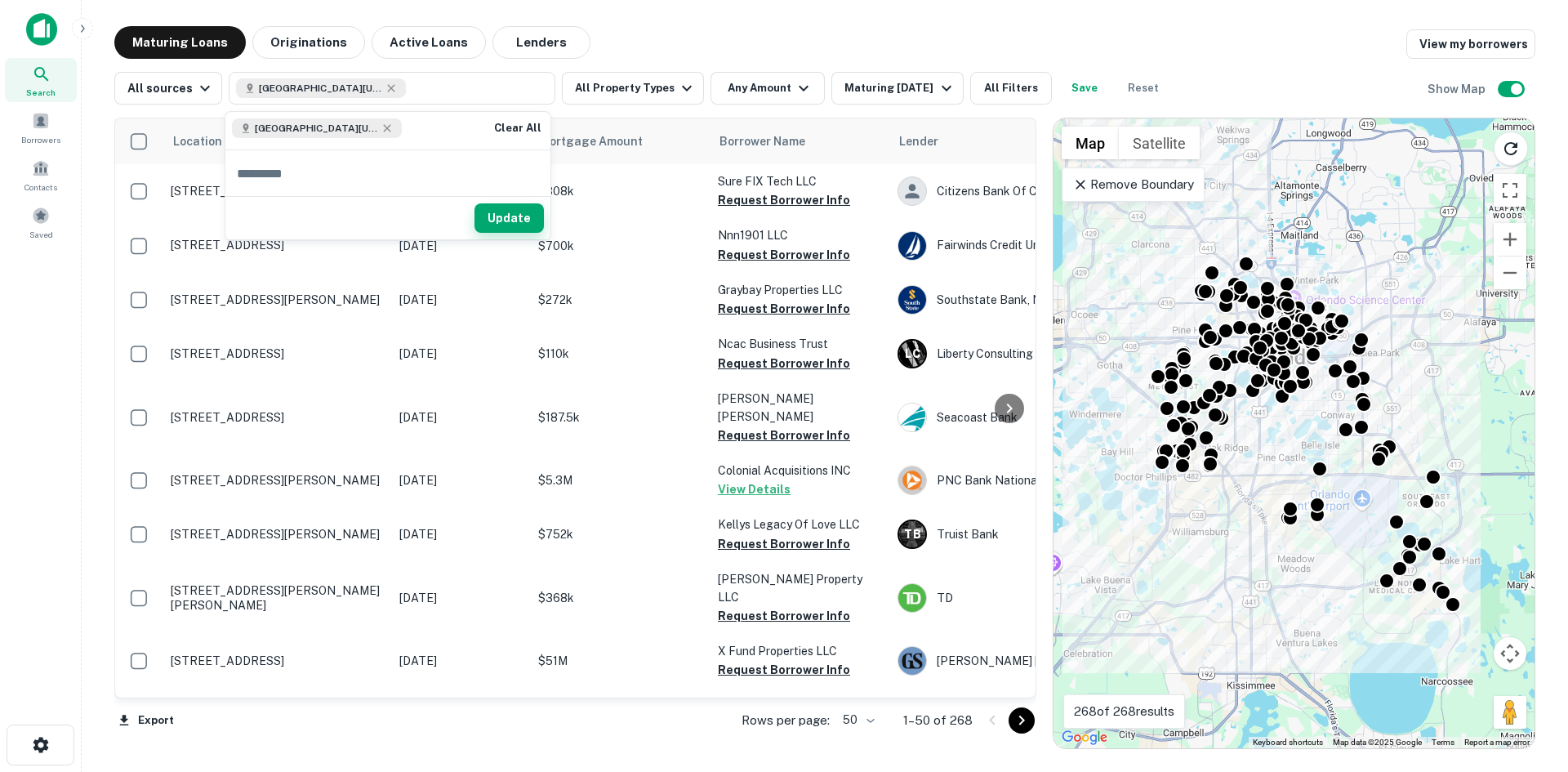
click at [486, 212] on button "Update" at bounding box center [508, 218] width 69 height 30
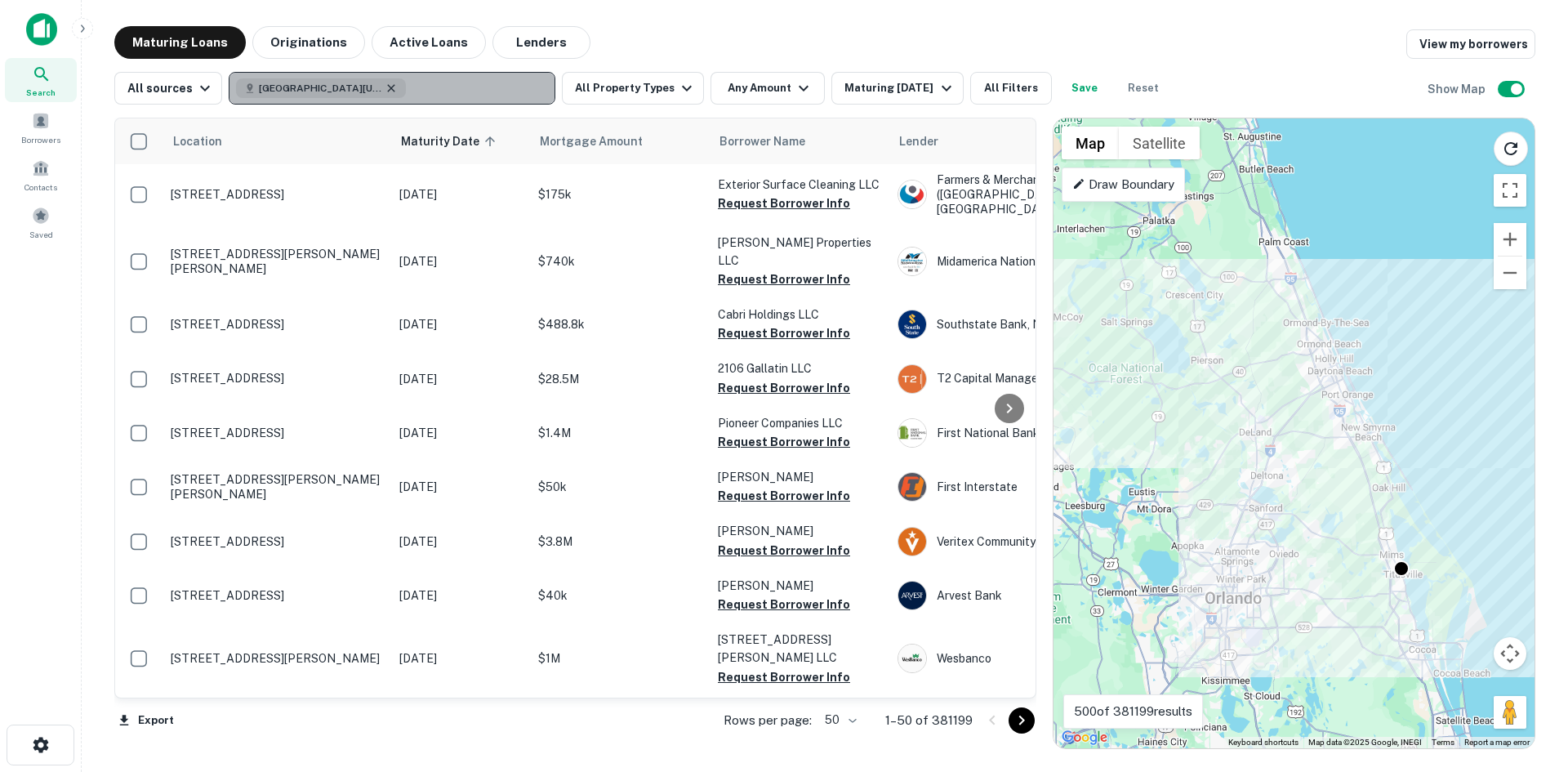
click at [394, 88] on icon "button" at bounding box center [391, 88] width 13 height 13
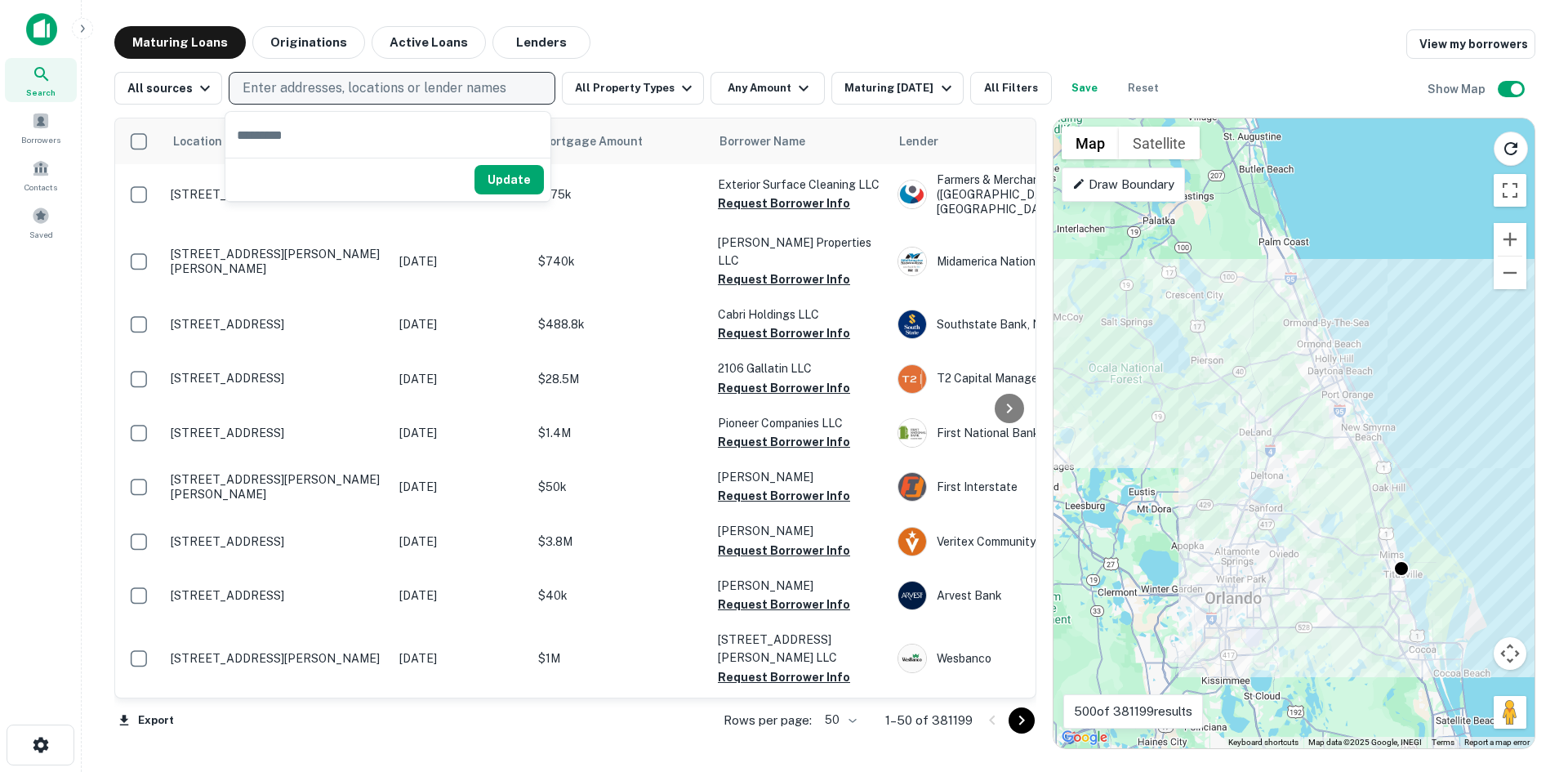
click at [395, 87] on p "Enter addresses, locations or lender names" at bounding box center [374, 88] width 263 height 19
click at [395, 85] on p "Enter addresses, locations or lender names" at bounding box center [374, 88] width 263 height 19
type input "**********"
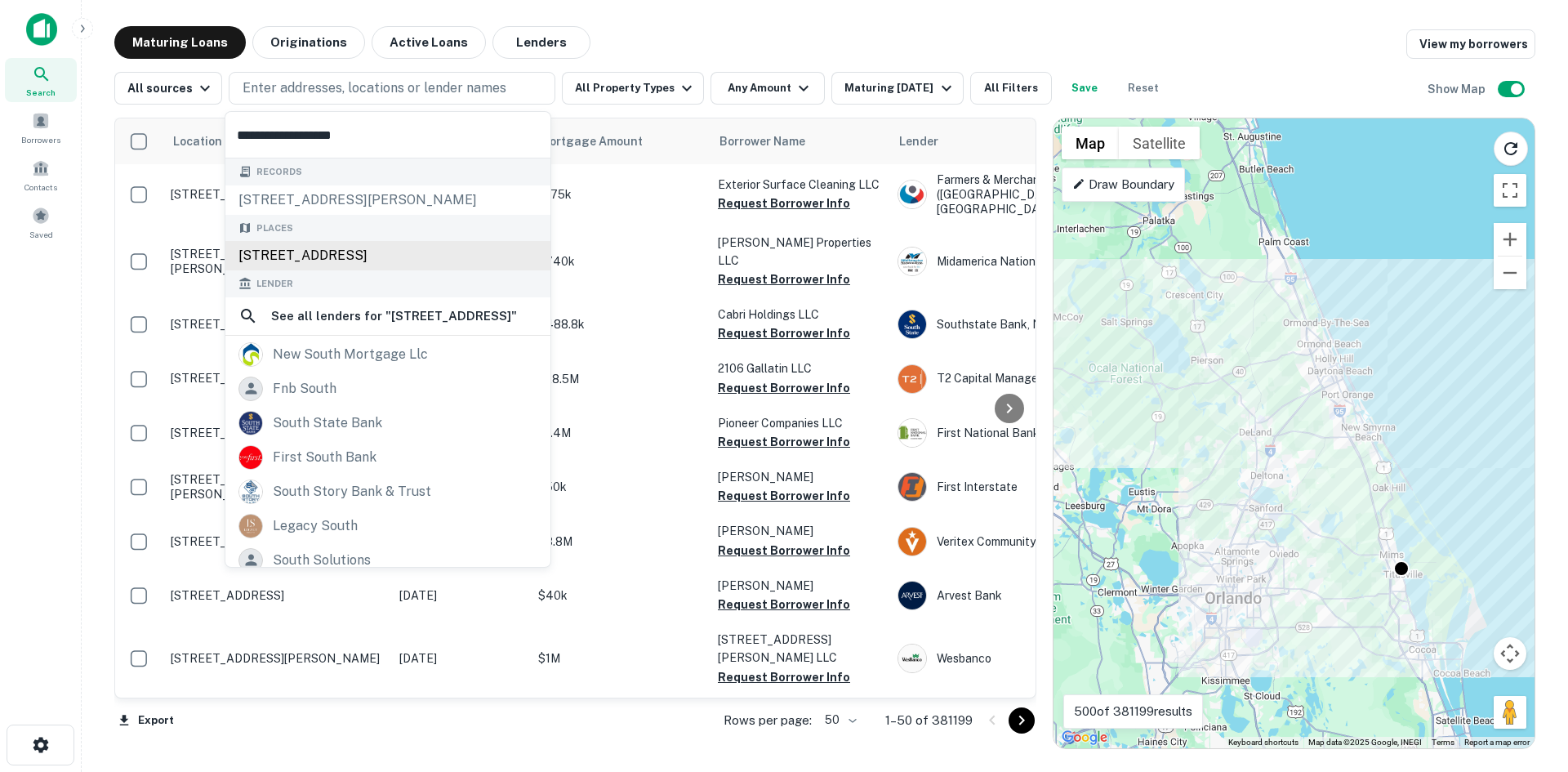
click at [385, 257] on div "Places [STREET_ADDRESS]" at bounding box center [388, 242] width 325 height 56
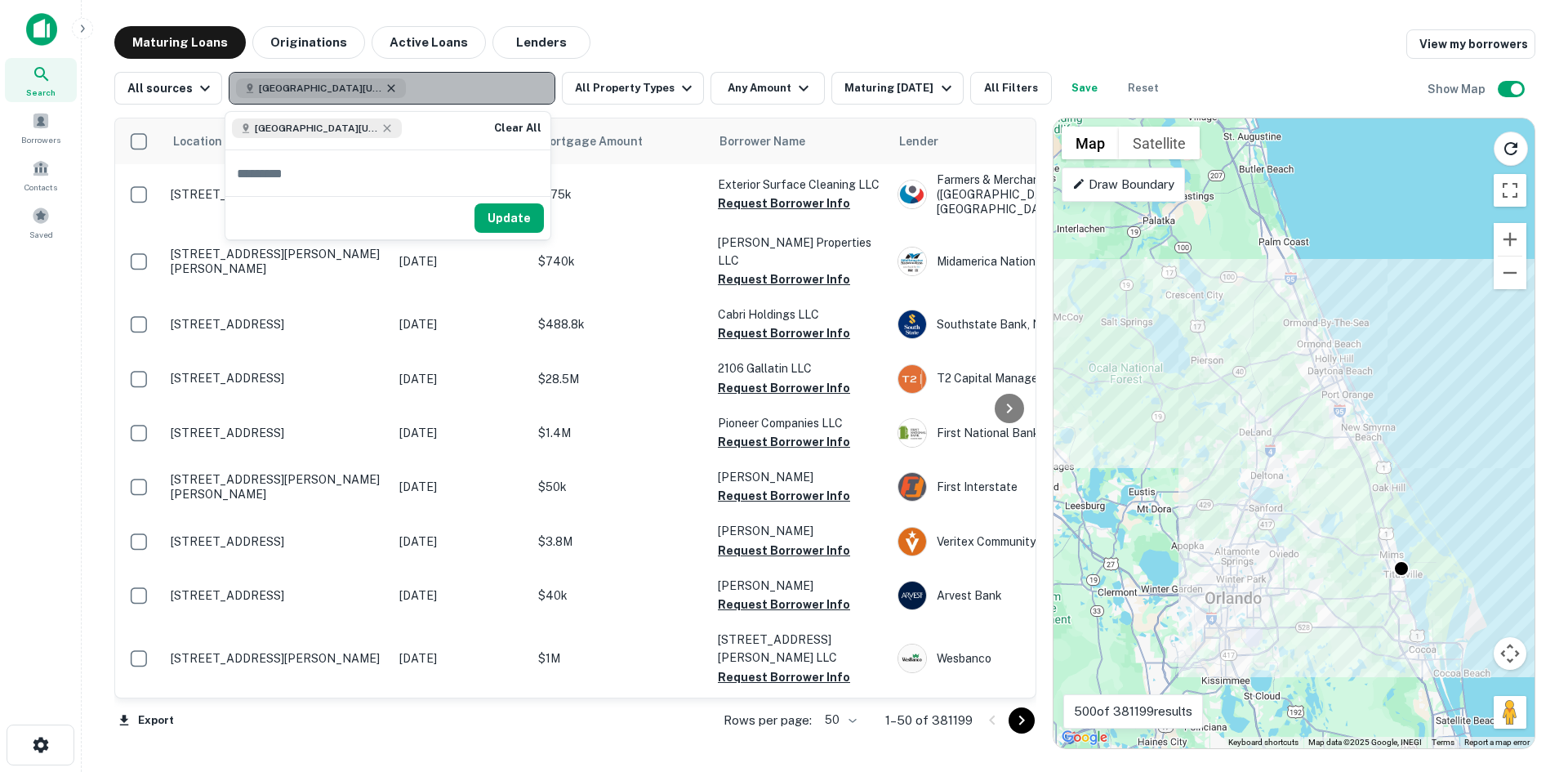
click at [391, 88] on icon "button" at bounding box center [391, 88] width 13 height 13
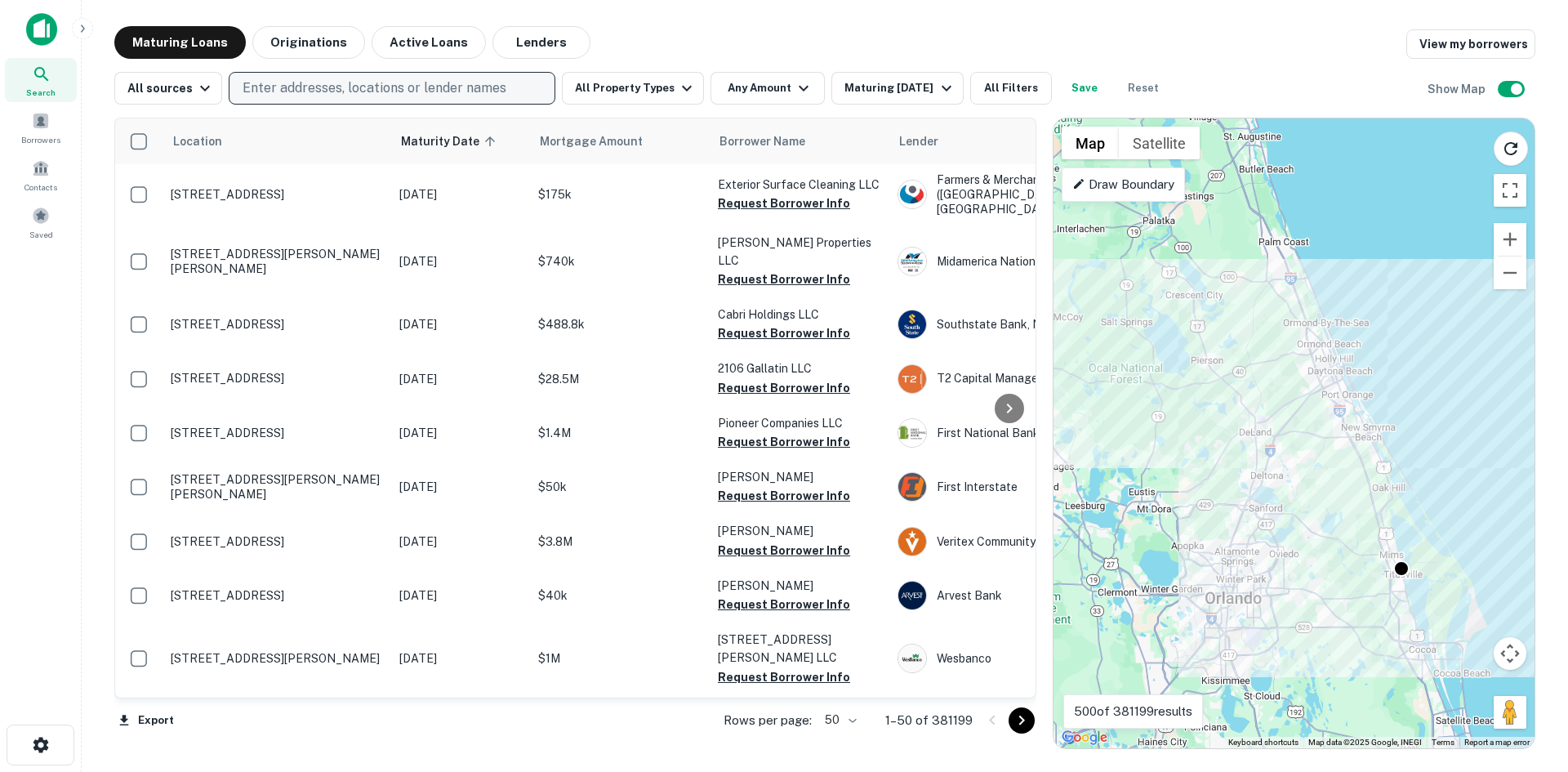
click at [392, 88] on p "Enter addresses, locations or lender names" at bounding box center [374, 88] width 263 height 19
type input "**********"
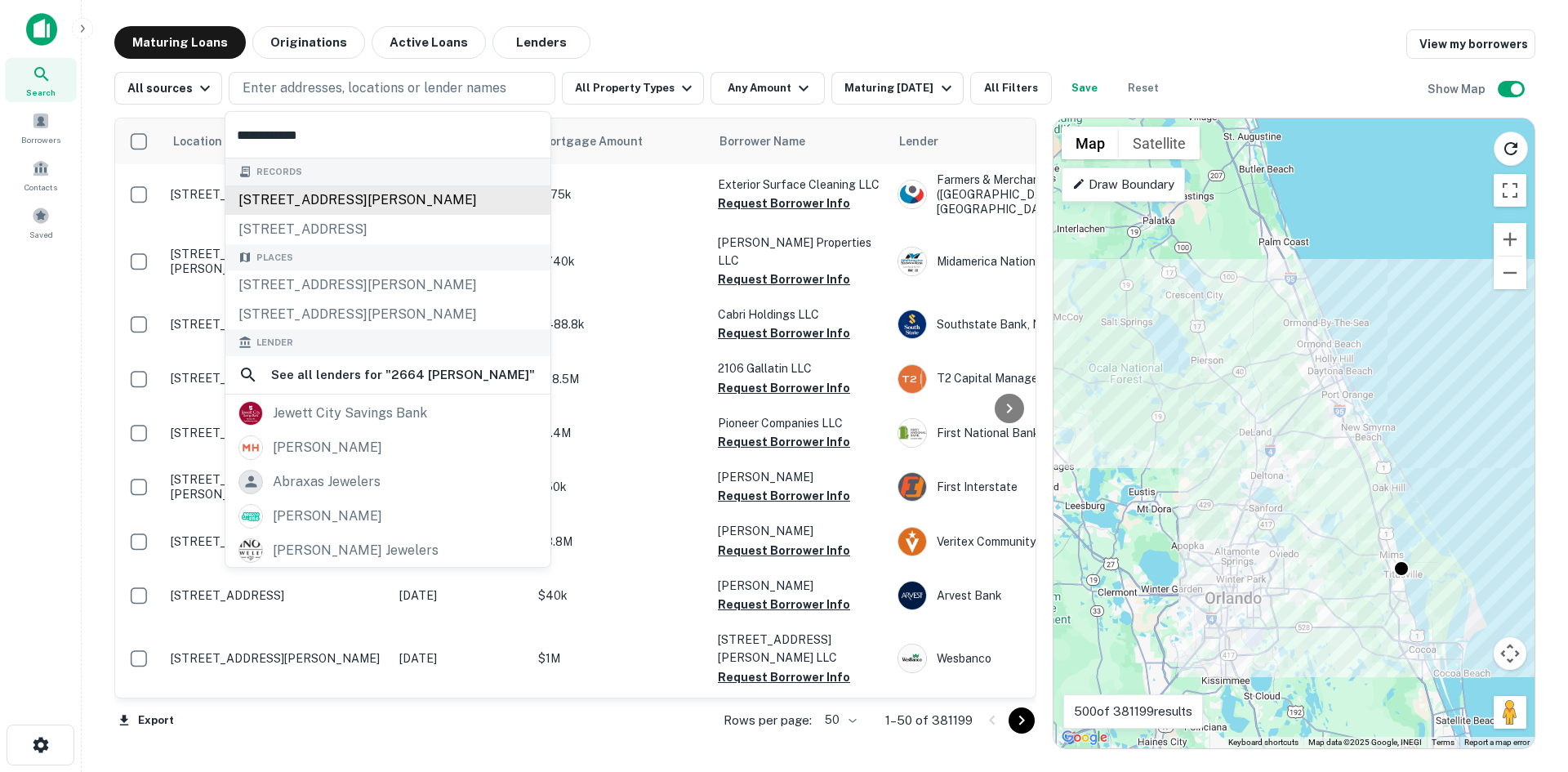
click at [346, 204] on div "[STREET_ADDRESS][PERSON_NAME]" at bounding box center [388, 200] width 325 height 30
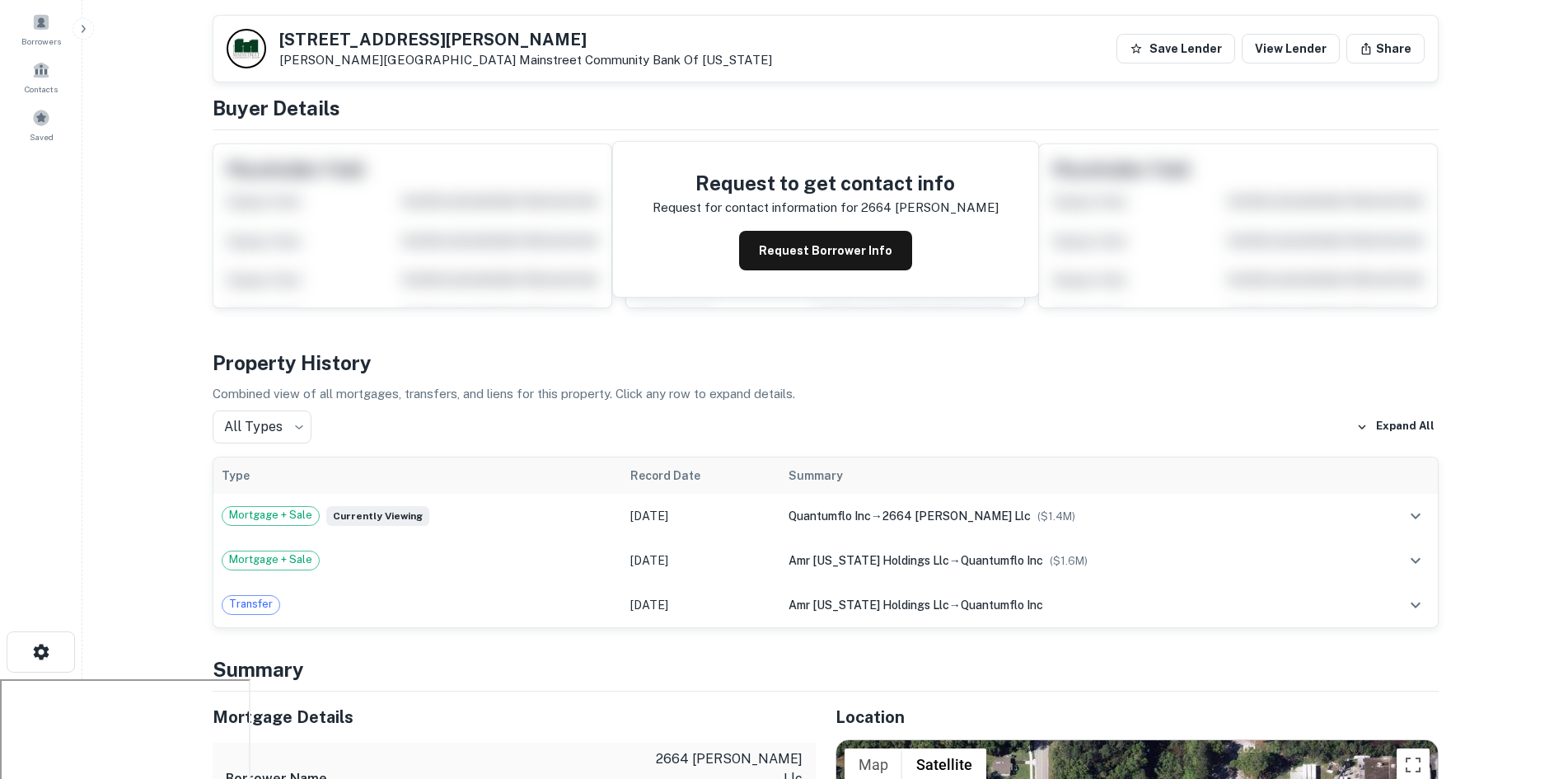
scroll to position [82, 0]
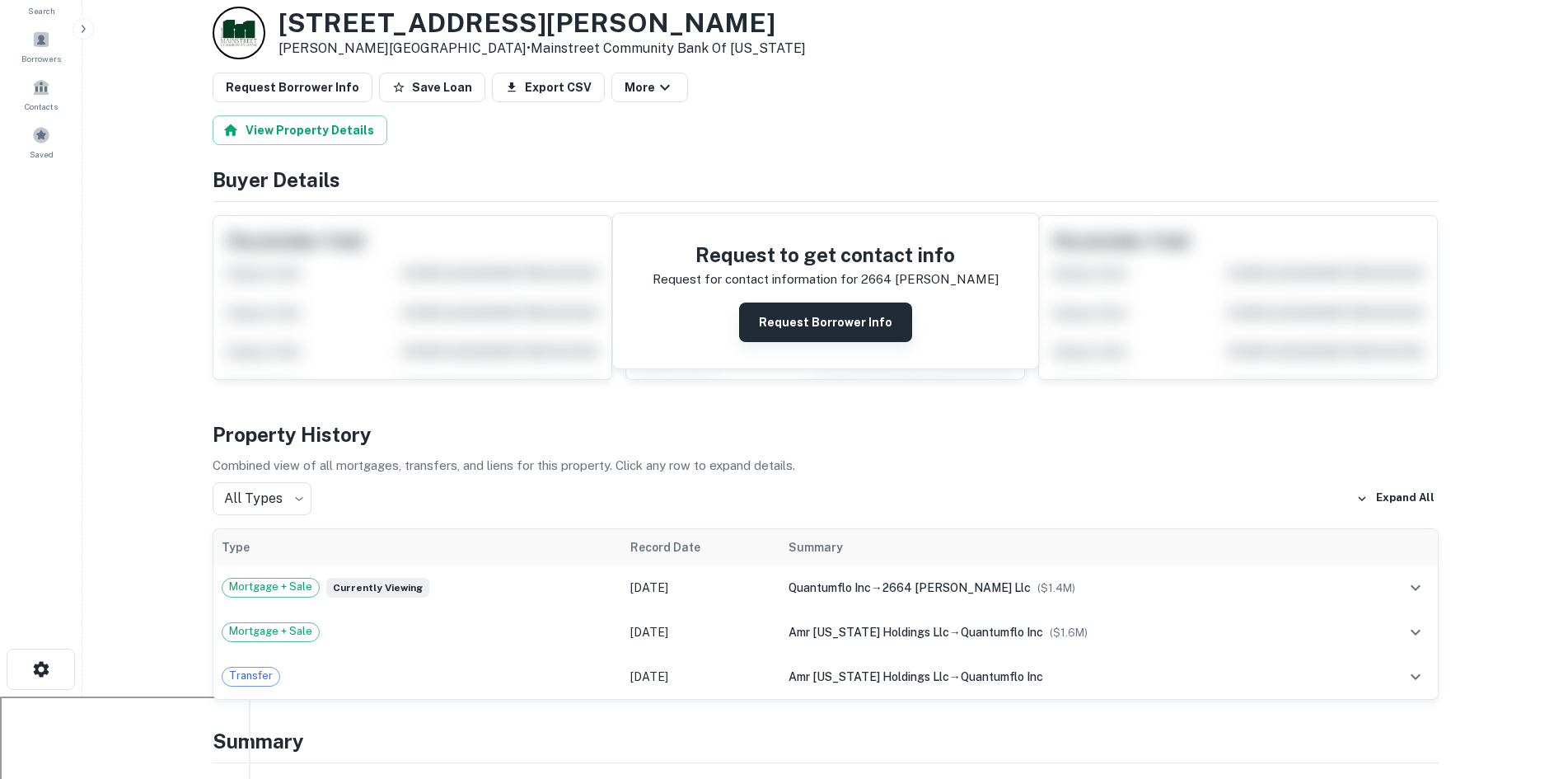
click at [788, 313] on button "Request Borrower Info" at bounding box center [825, 322] width 173 height 39
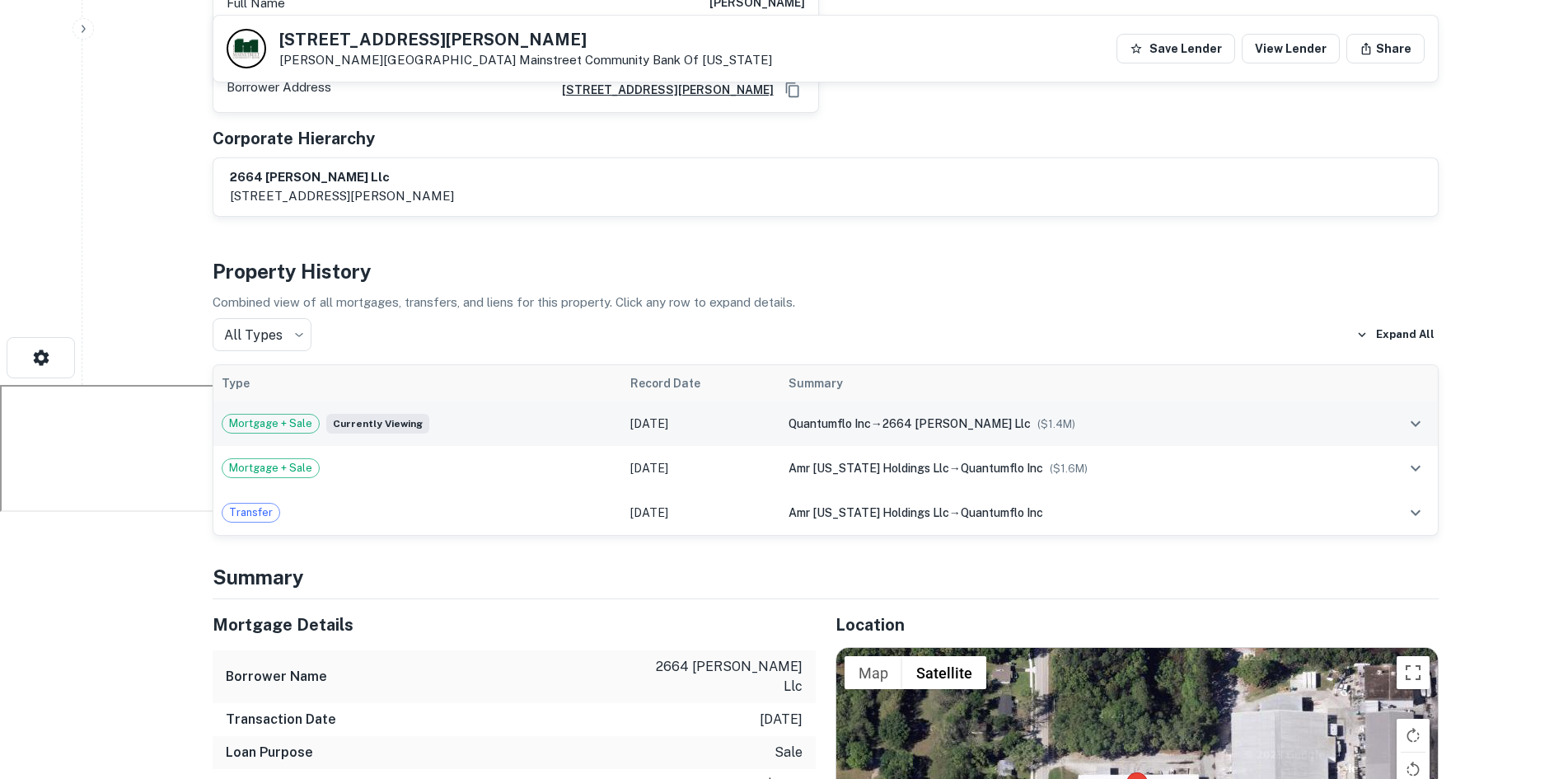
scroll to position [0, 0]
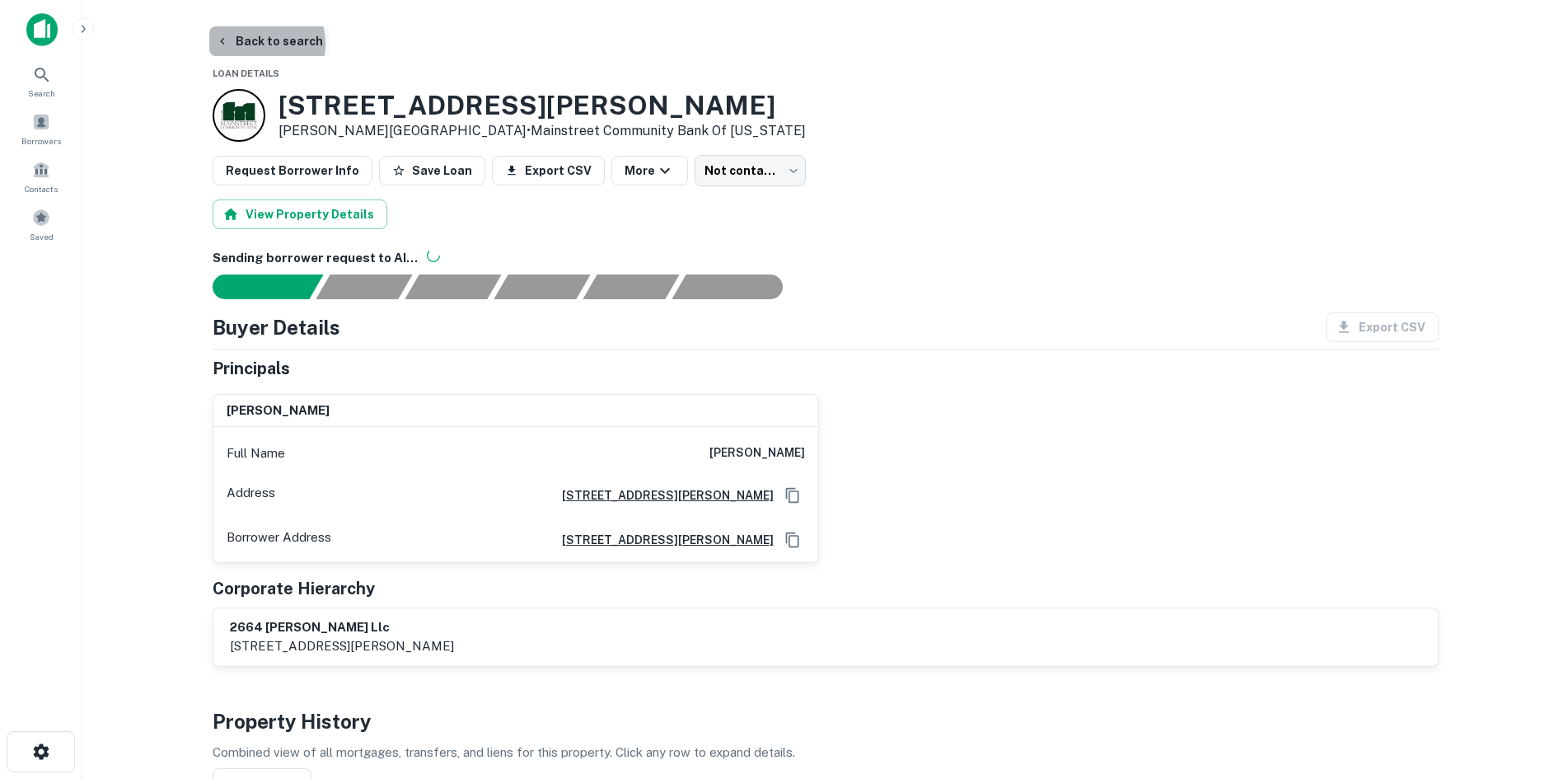
click at [249, 45] on button "Back to search" at bounding box center [269, 41] width 120 height 30
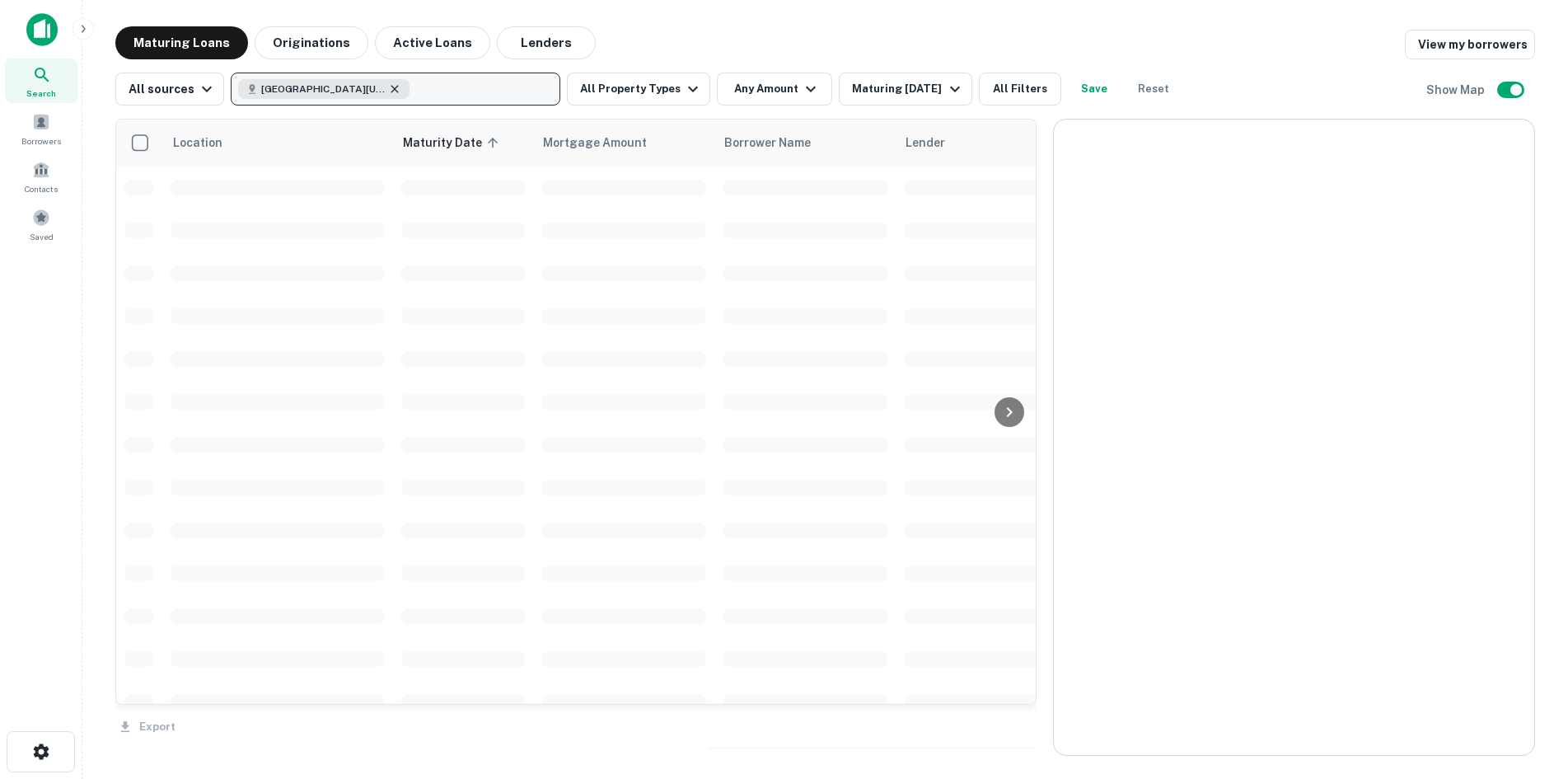
click at [395, 86] on icon "button" at bounding box center [395, 89] width 13 height 13
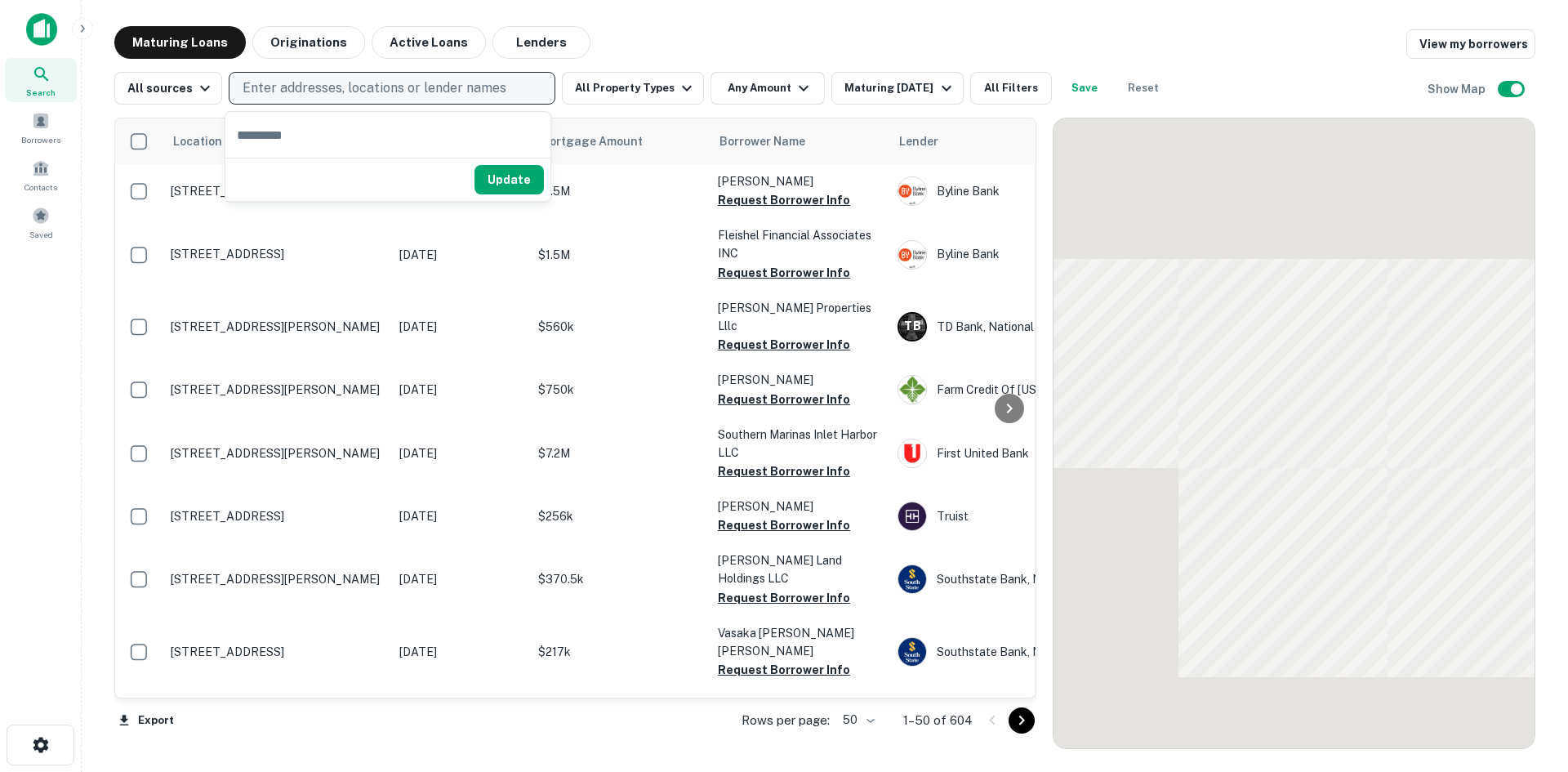
click at [386, 85] on p "Enter addresses, locations or lender names" at bounding box center [374, 88] width 263 height 19
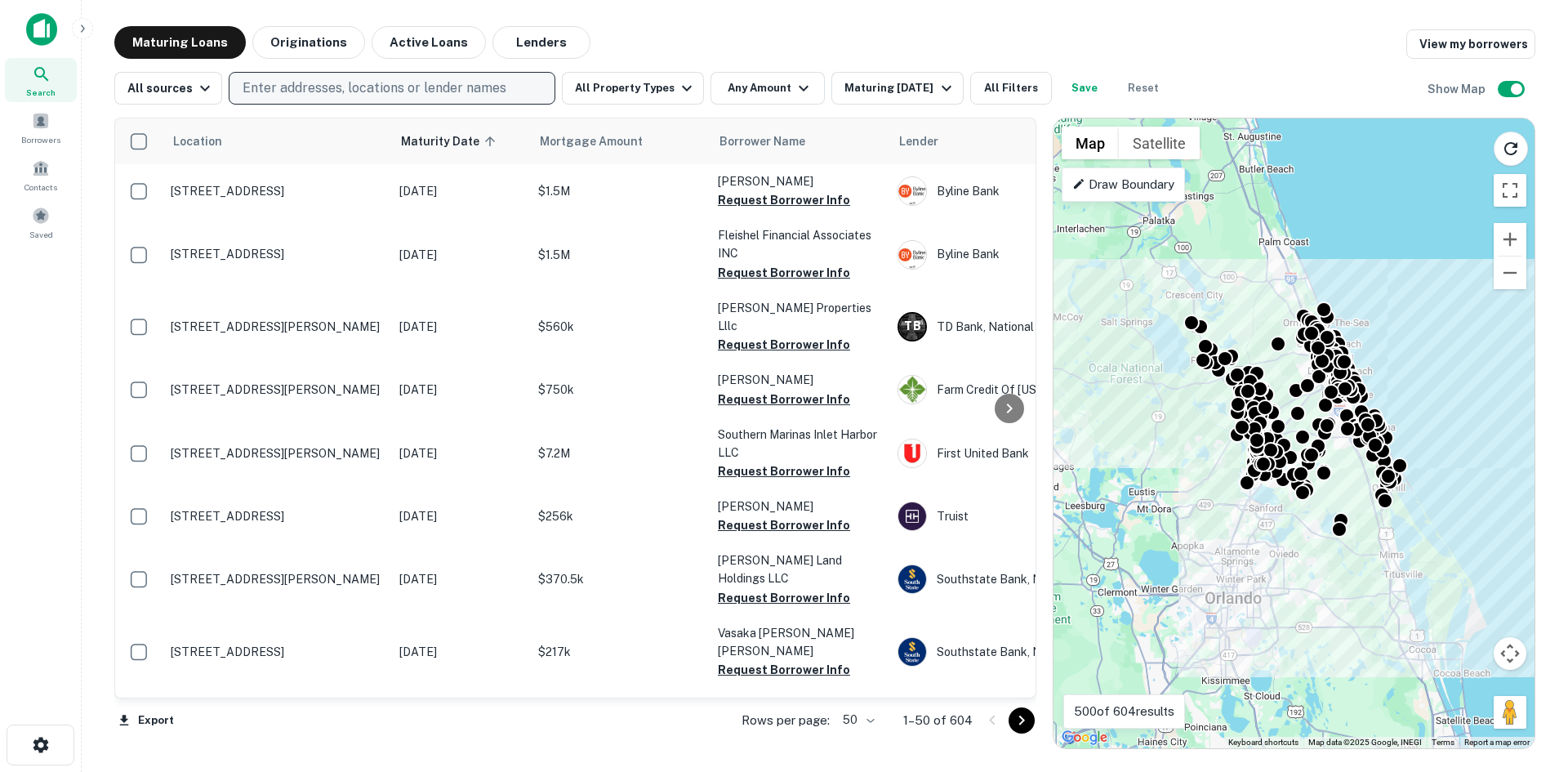
click at [396, 80] on p "Enter addresses, locations or lender names" at bounding box center [374, 88] width 263 height 19
type input "**********"
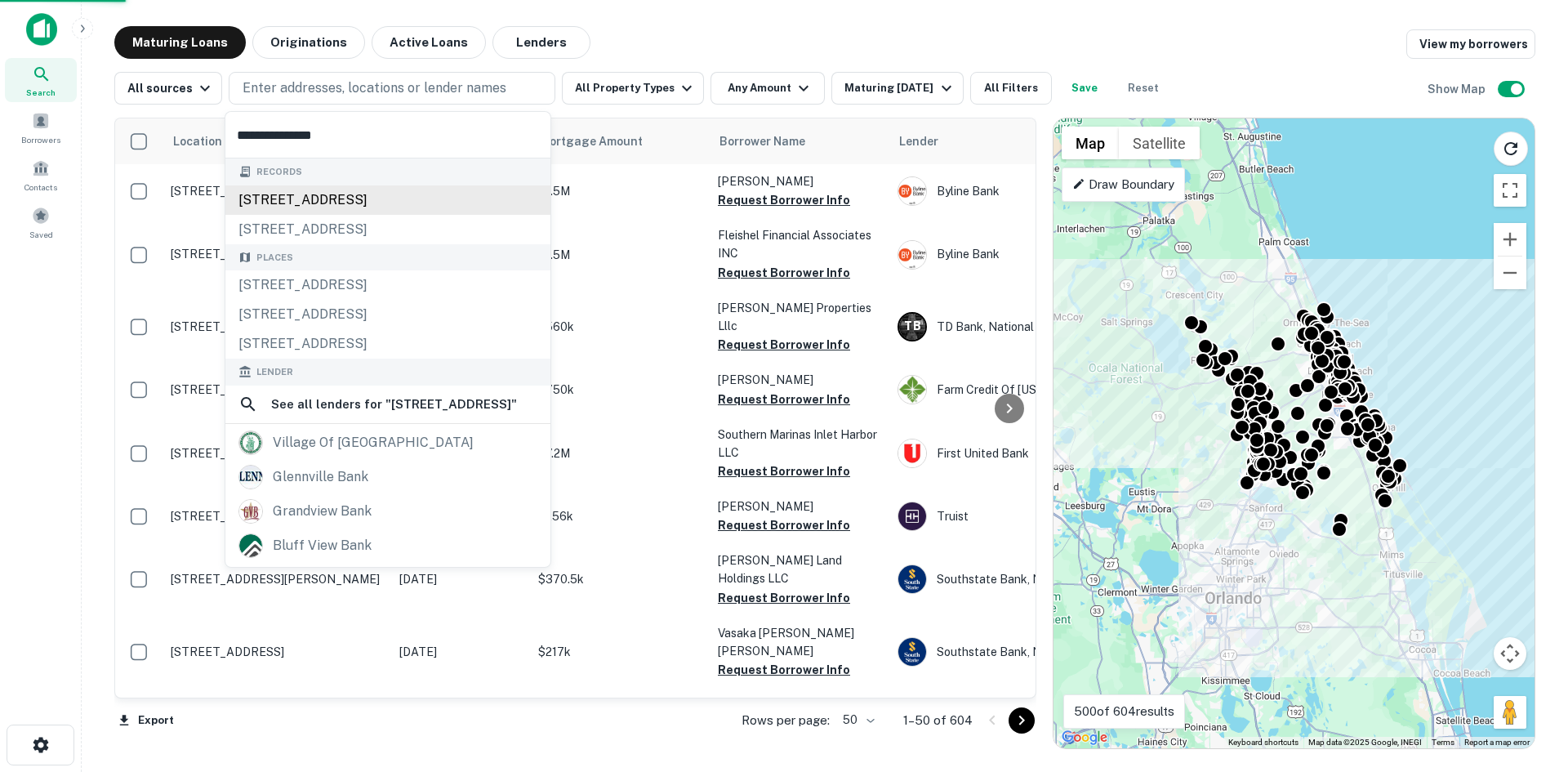
click at [353, 199] on div "[STREET_ADDRESS]" at bounding box center [388, 200] width 325 height 30
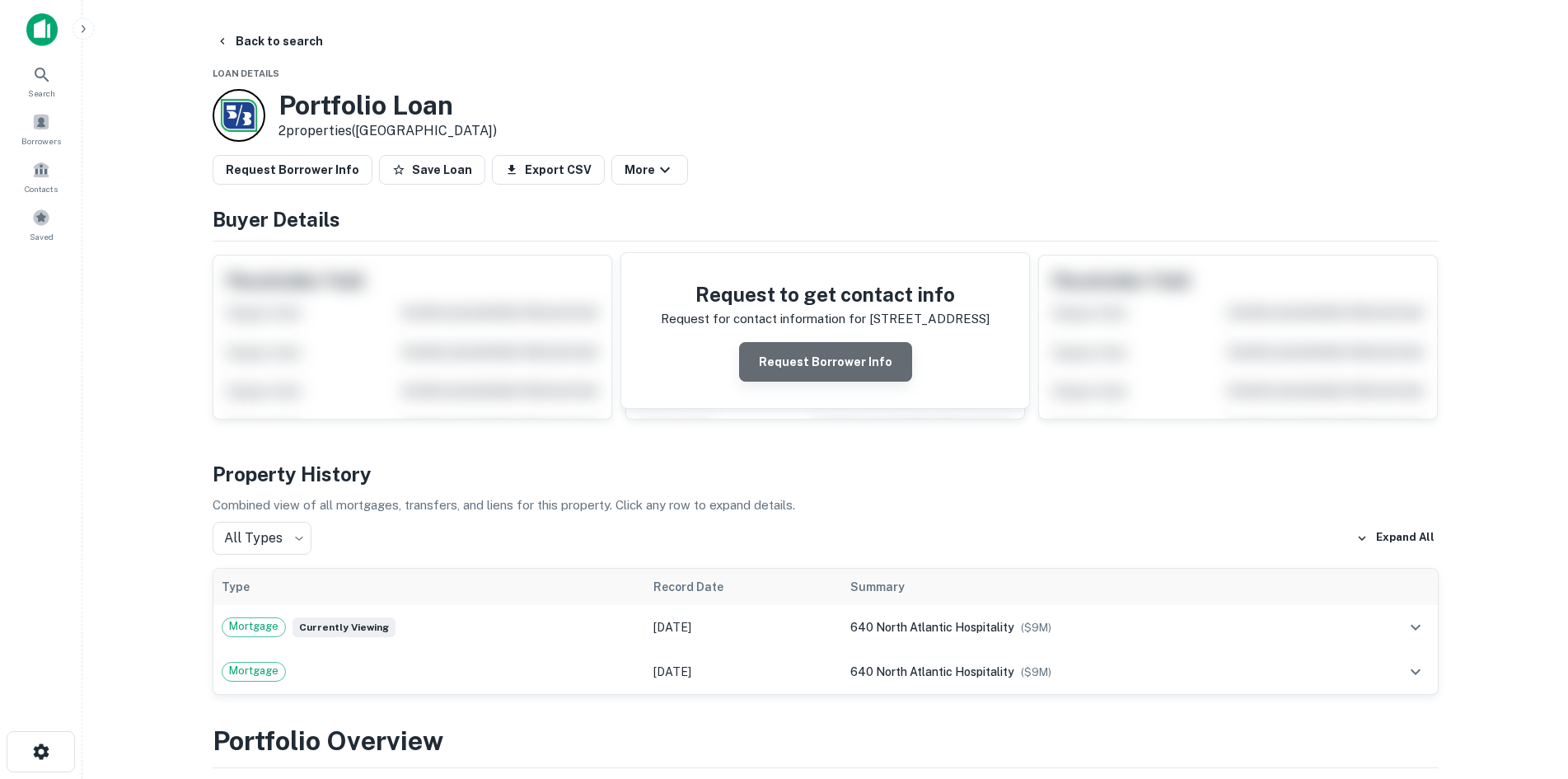
click at [868, 350] on button "Request Borrower Info" at bounding box center [825, 362] width 173 height 39
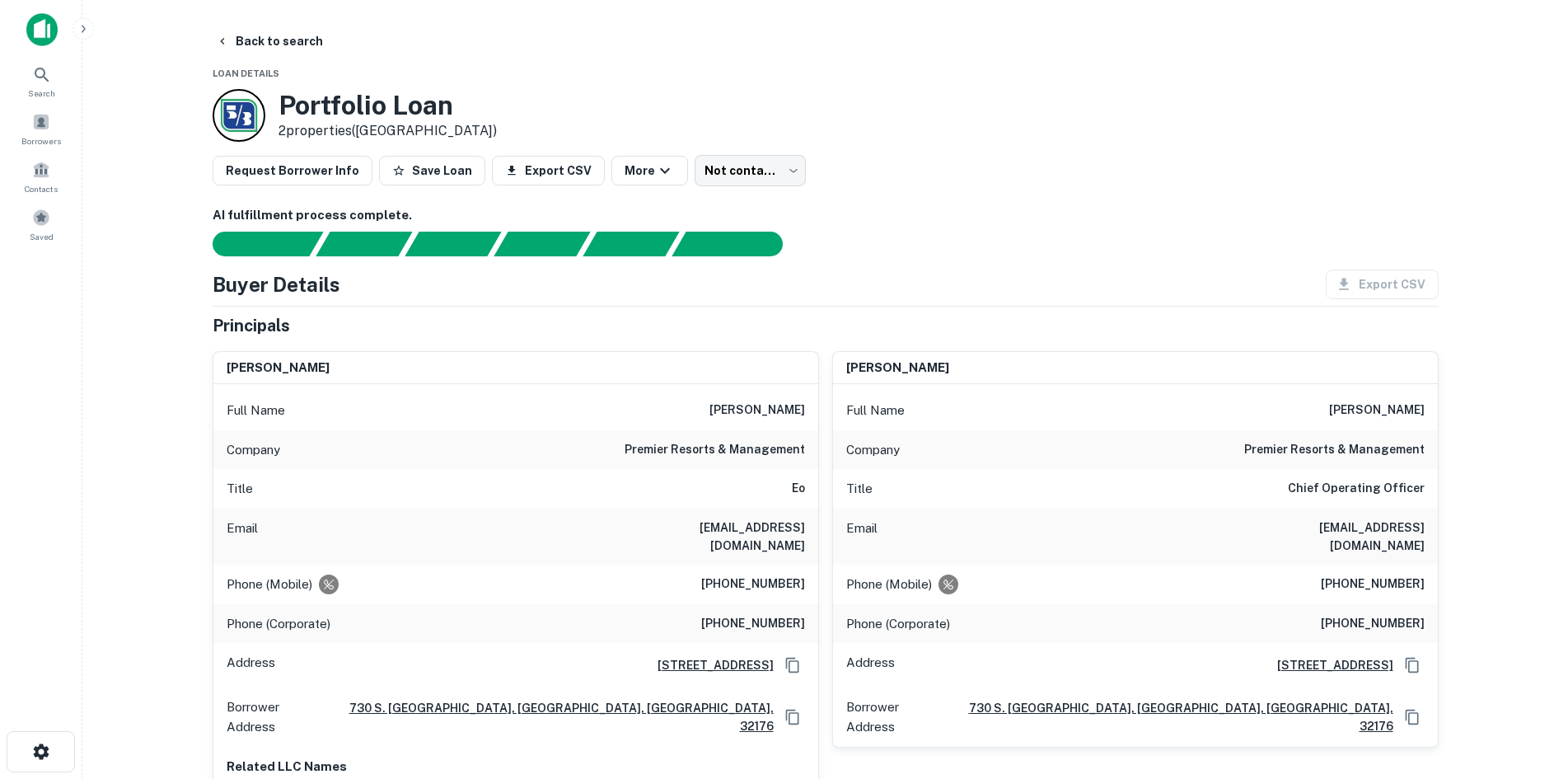
click at [359, 126] on p "2 properties ([GEOGRAPHIC_DATA])" at bounding box center [388, 131] width 218 height 20
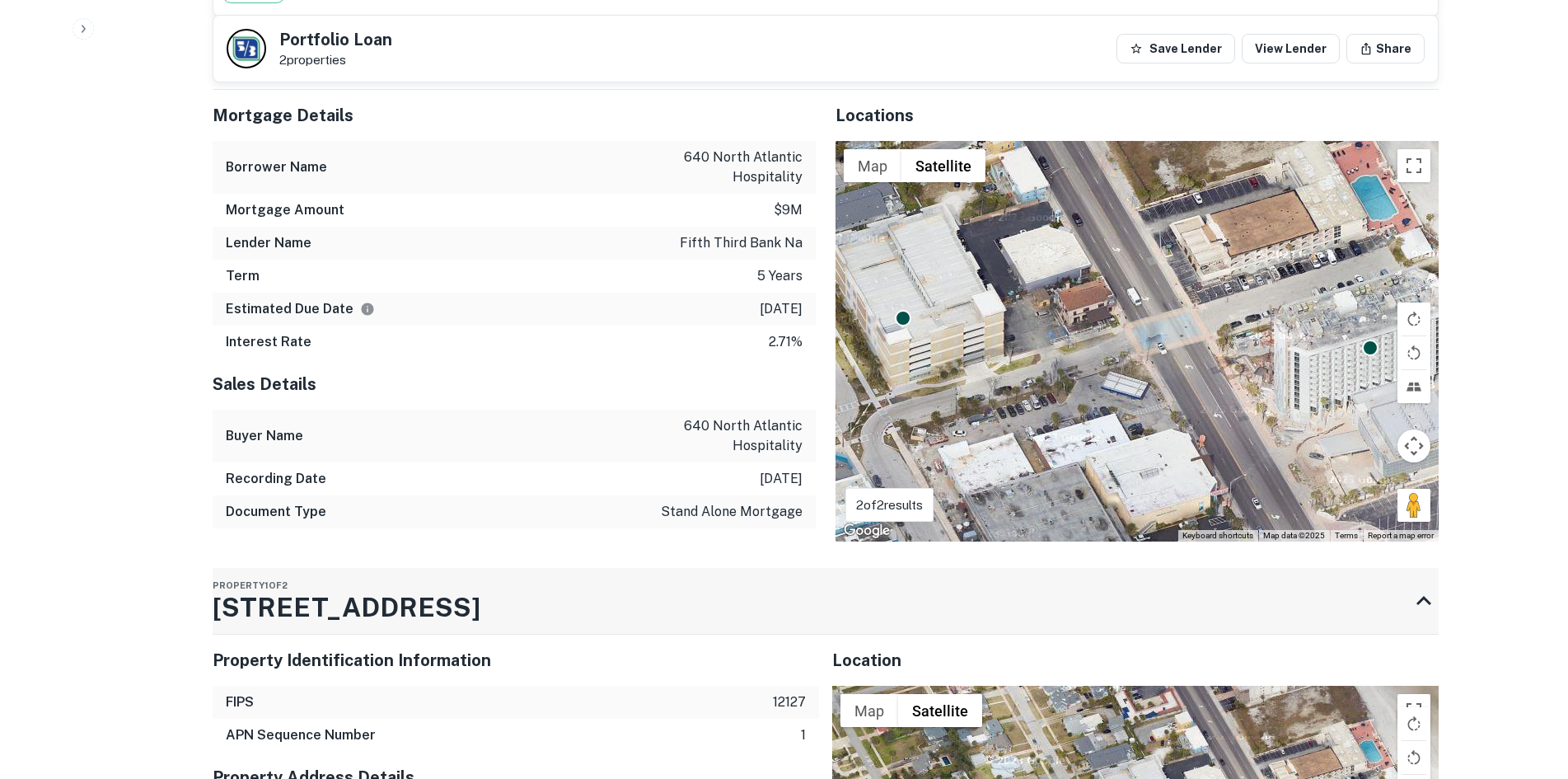
scroll to position [1374, 0]
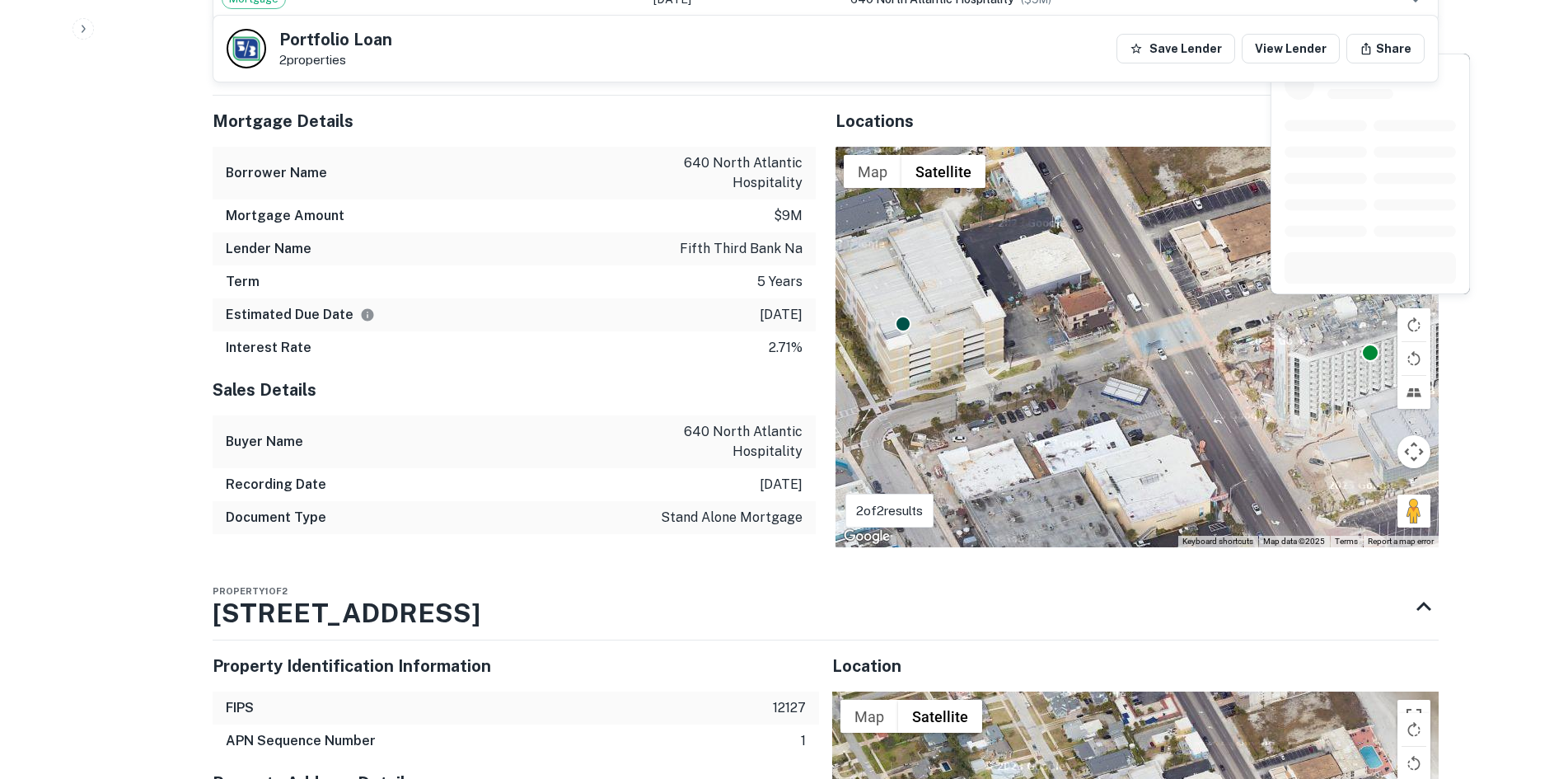
click at [1372, 343] on div at bounding box center [1369, 352] width 18 height 18
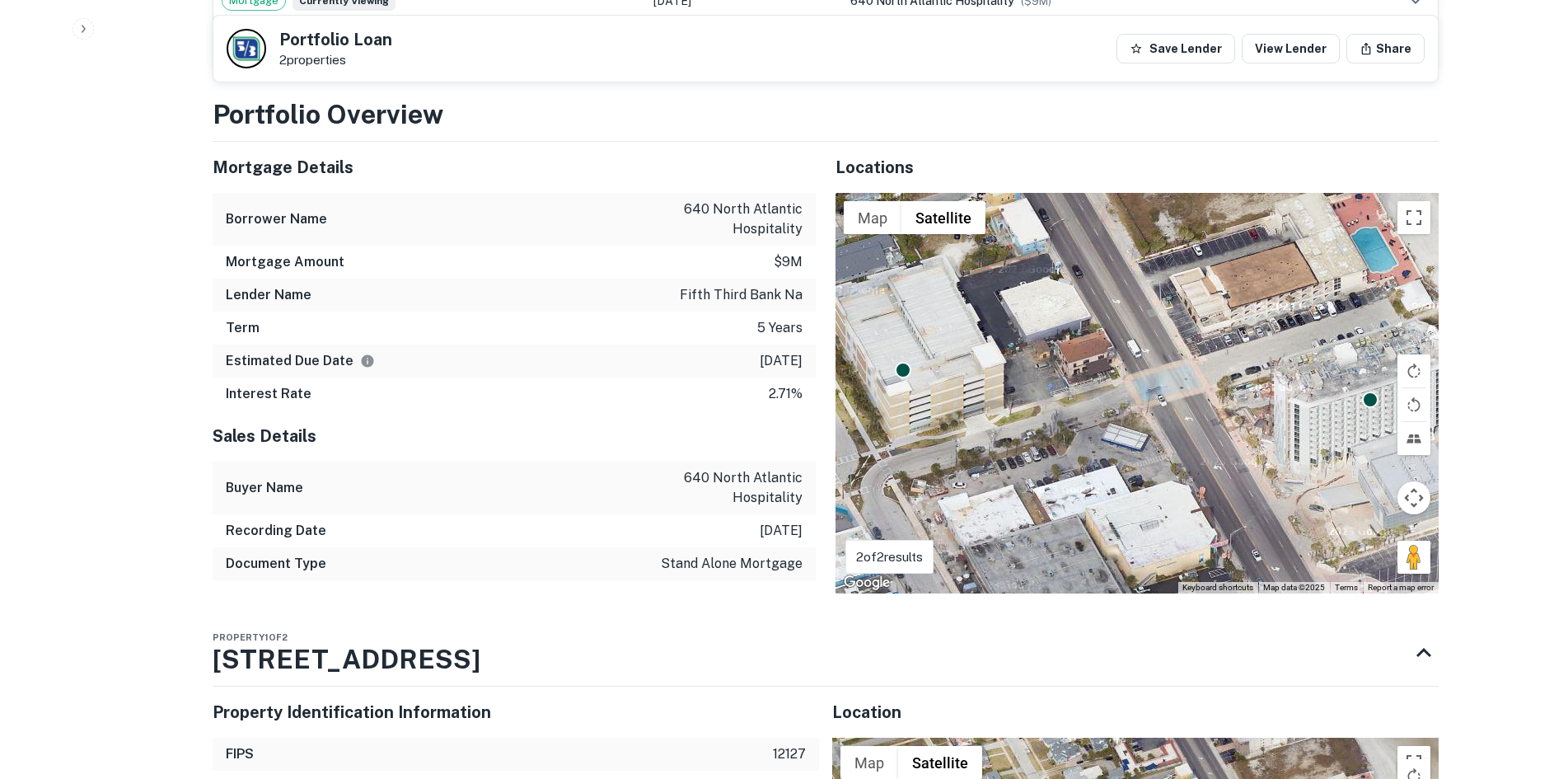
scroll to position [1292, 0]
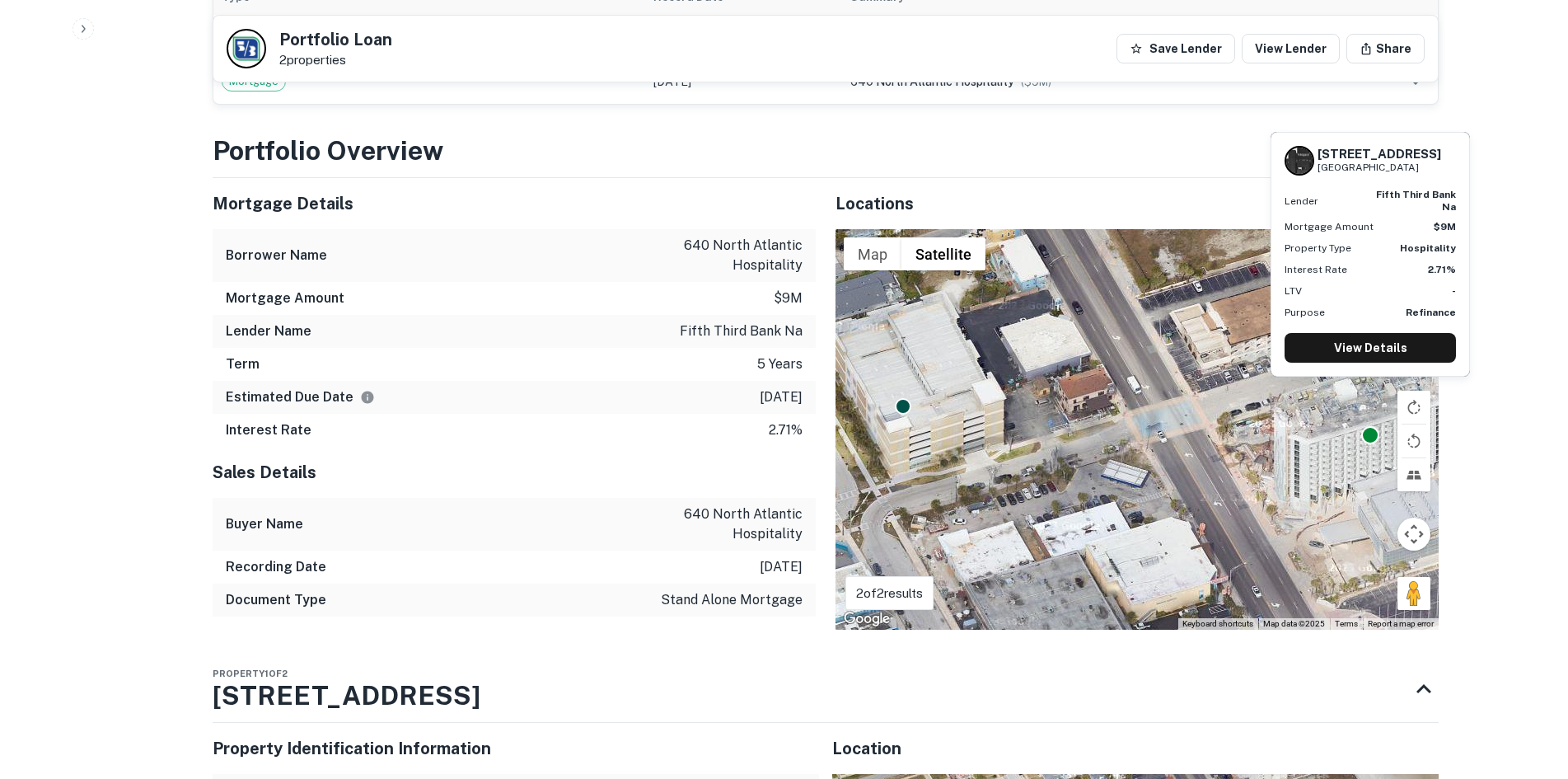
click at [1368, 426] on div at bounding box center [1369, 435] width 18 height 18
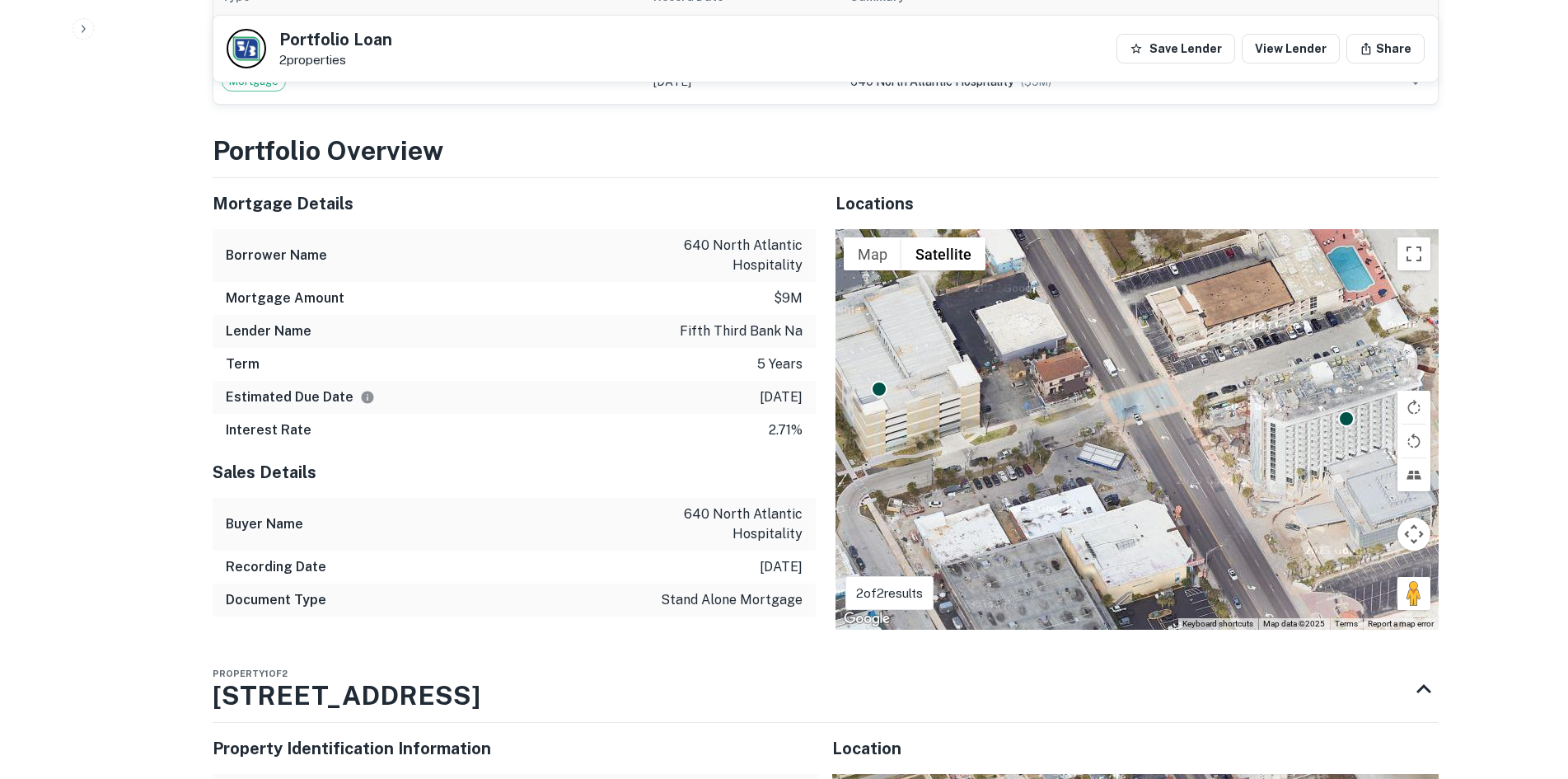
drag, startPoint x: 1337, startPoint y: 424, endPoint x: 1311, endPoint y: 407, distance: 31.1
click at [1311, 407] on div "To activate drag with keyboard, press Alt + Enter. Once in keyboard drag state,…" at bounding box center [1137, 429] width 603 height 400
